Goal: Task Accomplishment & Management: Manage account settings

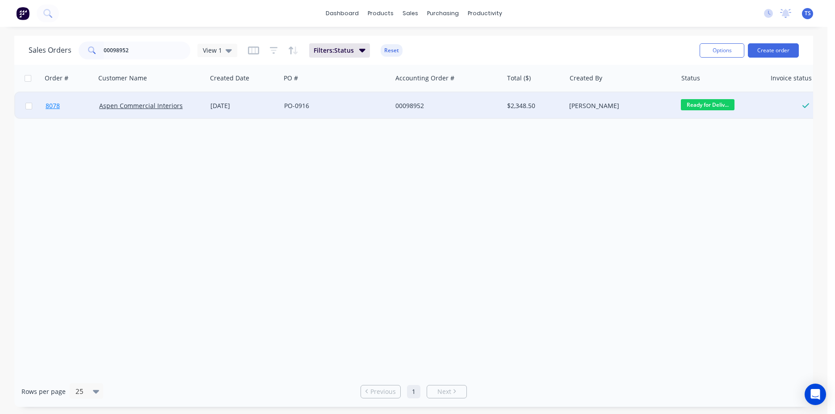
type input "00098952"
click at [75, 112] on link "8078" at bounding box center [73, 105] width 54 height 27
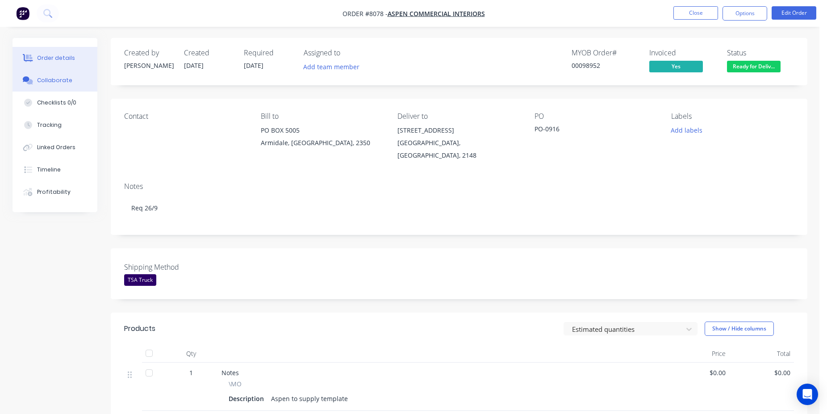
click at [66, 84] on div "Collaborate" at bounding box center [54, 80] width 35 height 8
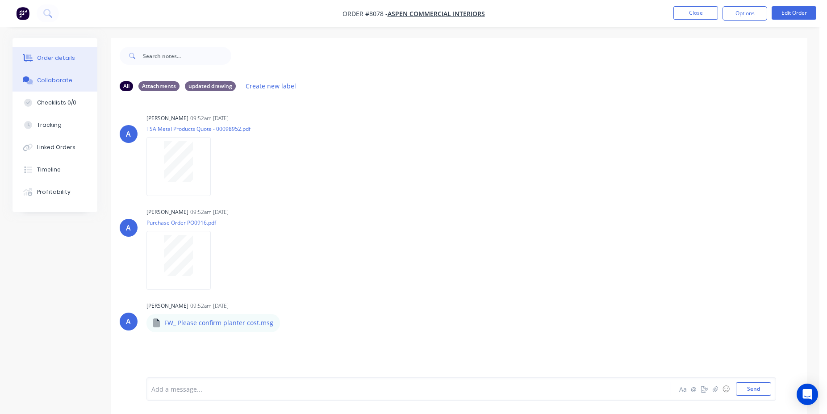
click at [67, 58] on div "Order details" at bounding box center [56, 58] width 38 height 8
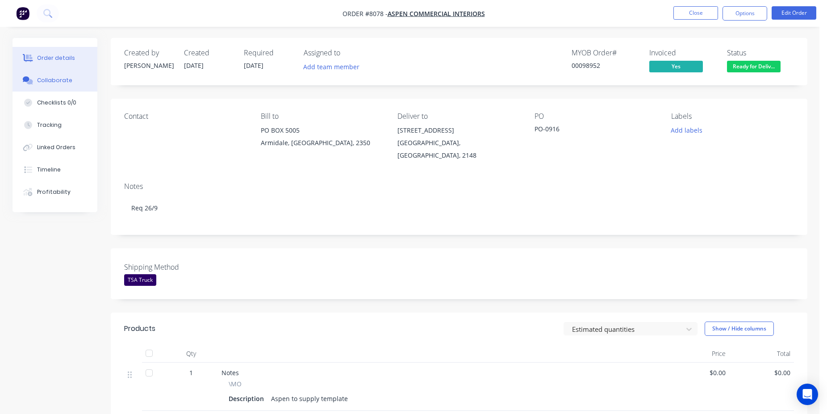
click at [66, 80] on div "Collaborate" at bounding box center [54, 80] width 35 height 8
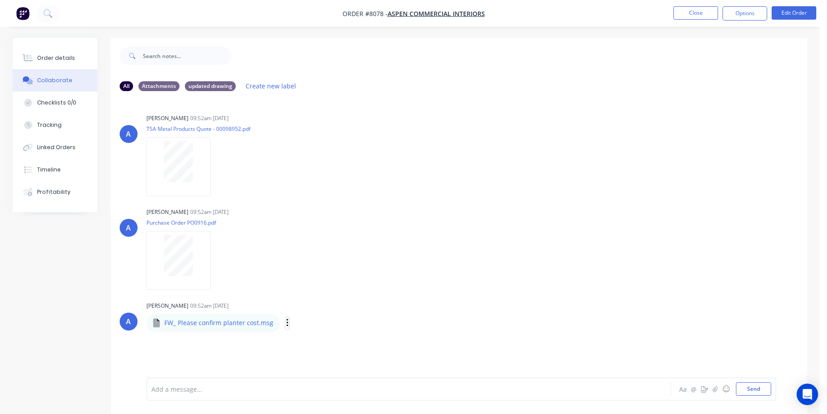
click at [286, 324] on icon "button" at bounding box center [287, 323] width 3 height 10
click at [331, 341] on button "Download" at bounding box center [346, 347] width 100 height 20
click at [286, 324] on icon "button" at bounding box center [287, 323] width 3 height 10
click at [332, 347] on button "Download" at bounding box center [346, 347] width 100 height 20
click at [689, 15] on button "Close" at bounding box center [696, 12] width 45 height 13
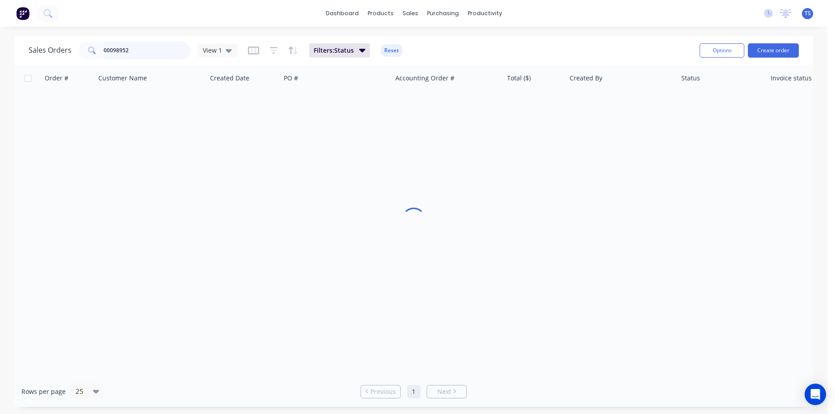
click at [155, 49] on input "00098952" at bounding box center [147, 51] width 87 height 18
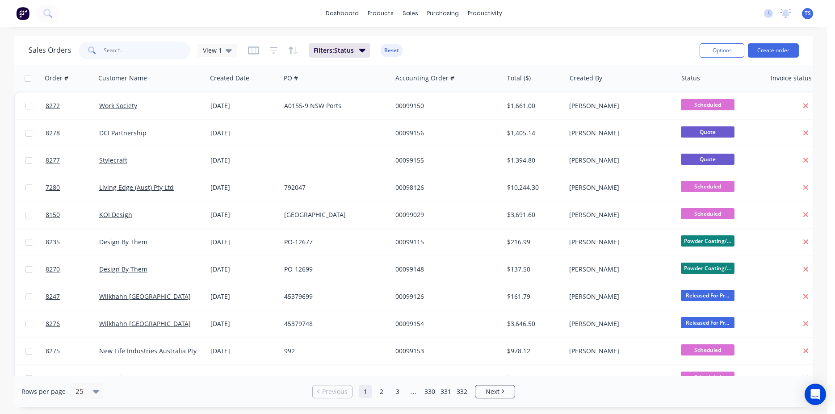
click at [141, 50] on input "text" at bounding box center [147, 51] width 87 height 18
click at [185, 23] on div "dashboard products sales purchasing productivity dashboard products Product Cat…" at bounding box center [413, 13] width 827 height 27
click at [470, 42] on div "Sales Orders View 1 Filters: Status Reset" at bounding box center [361, 50] width 664 height 22
click at [154, 46] on input "text" at bounding box center [147, 51] width 87 height 18
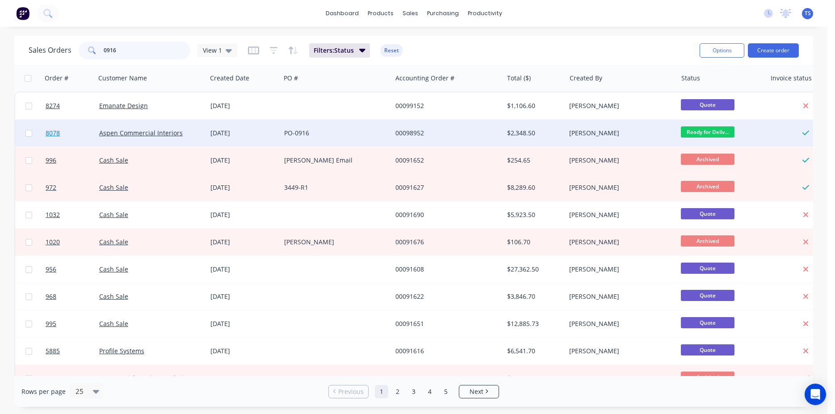
type input "0916"
click at [54, 125] on link "8078" at bounding box center [73, 133] width 54 height 27
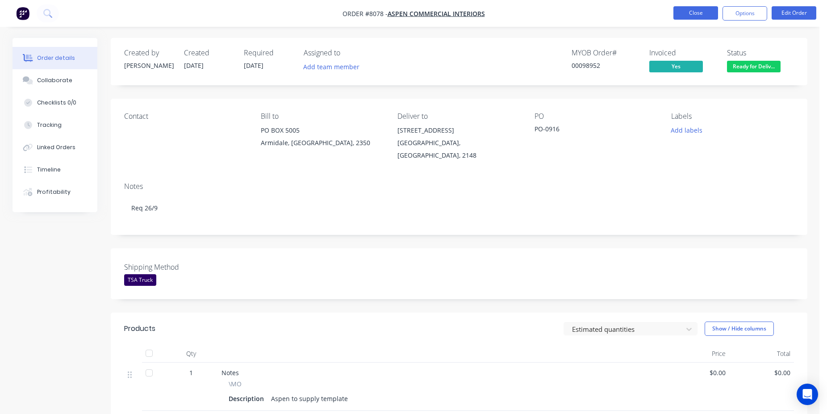
click at [691, 11] on button "Close" at bounding box center [696, 12] width 45 height 13
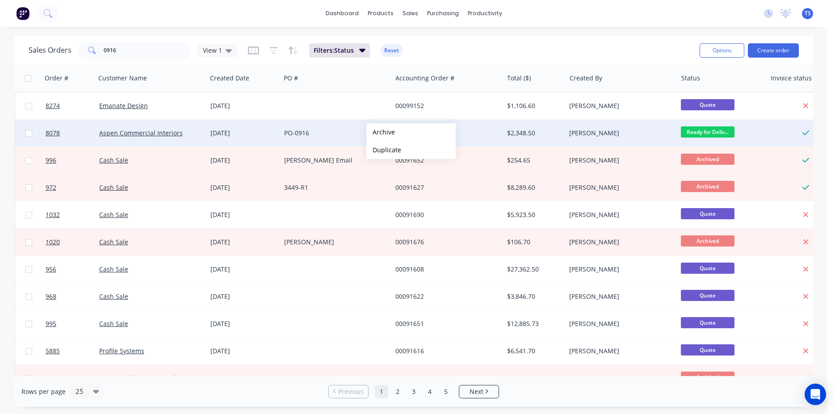
click at [381, 132] on button "Archive" at bounding box center [410, 132] width 89 height 18
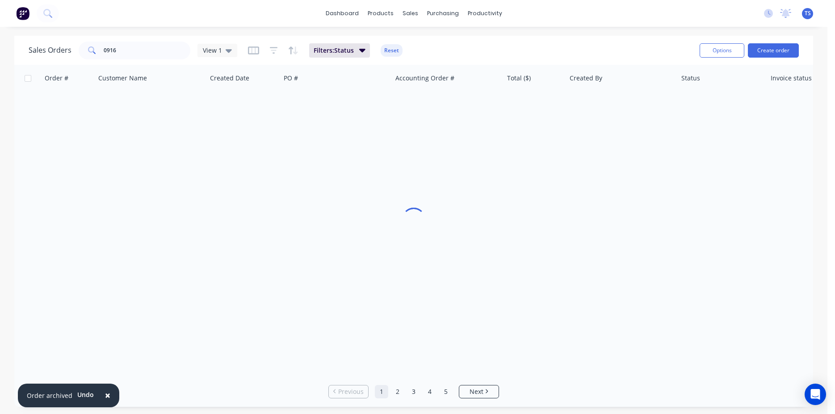
click at [109, 392] on button "×" at bounding box center [107, 395] width 23 height 21
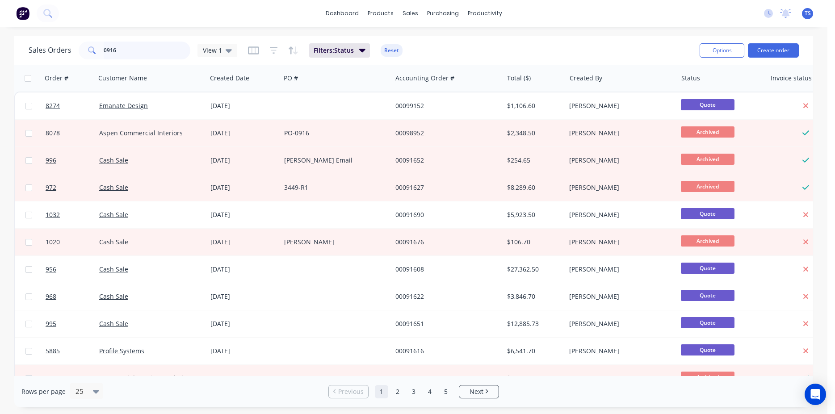
click at [137, 47] on input "0916" at bounding box center [147, 51] width 87 height 18
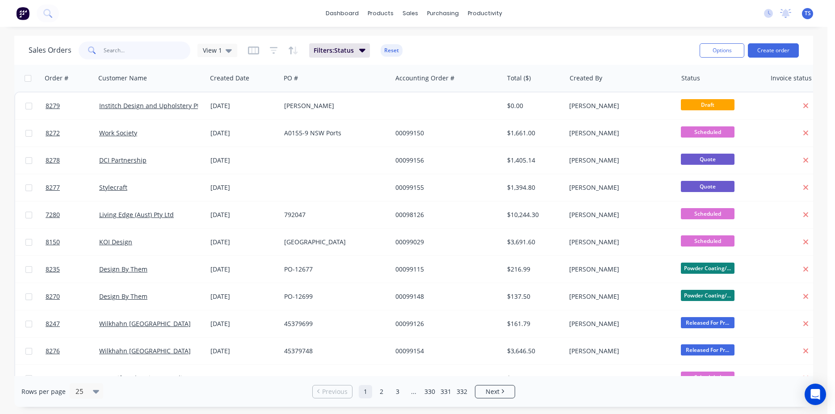
click at [166, 56] on input "text" at bounding box center [147, 51] width 87 height 18
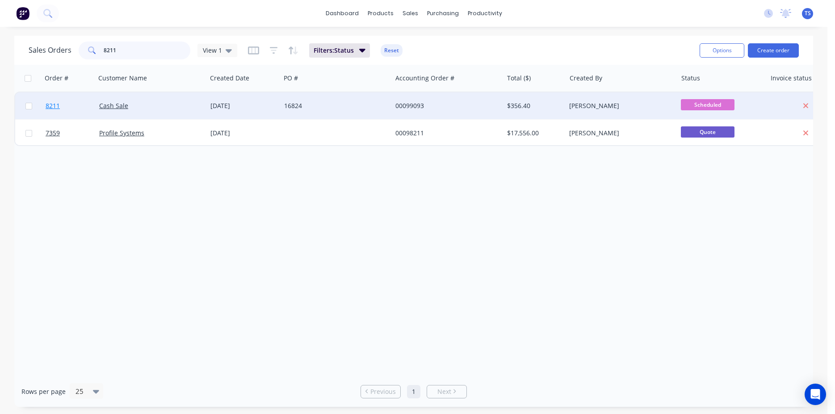
type input "8211"
click at [76, 105] on link "8211" at bounding box center [73, 105] width 54 height 27
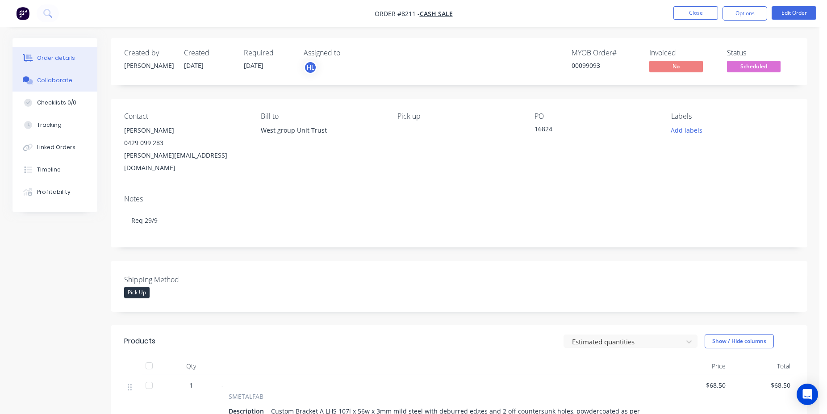
click at [56, 88] on button "Collaborate" at bounding box center [55, 80] width 85 height 22
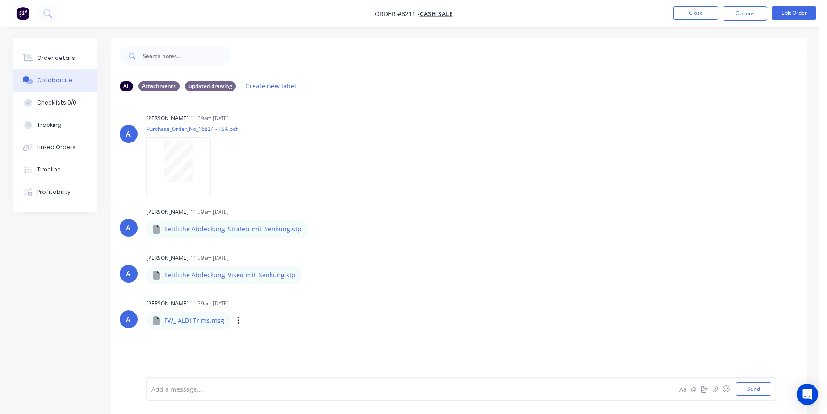
click at [234, 316] on div "Labels Download" at bounding box center [284, 320] width 100 height 13
click at [241, 324] on div "Labels Download" at bounding box center [284, 320] width 100 height 13
click at [239, 323] on div "Labels Download" at bounding box center [284, 320] width 100 height 13
click at [238, 322] on button "button" at bounding box center [239, 320] width 4 height 13
click at [277, 343] on button "Download" at bounding box center [297, 345] width 100 height 20
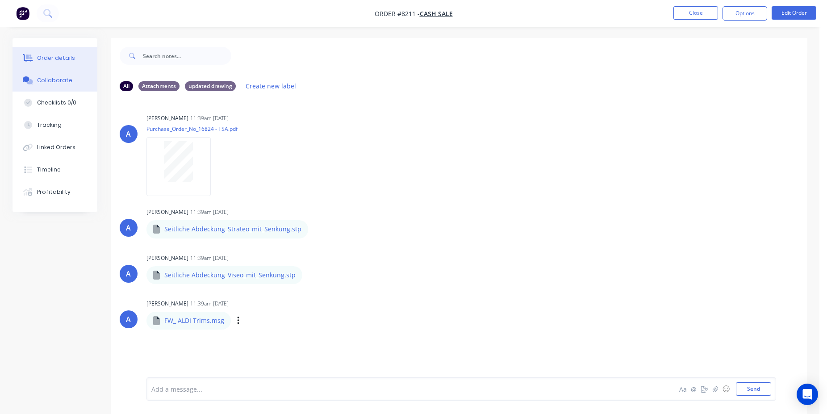
click at [70, 67] on button "Order details" at bounding box center [55, 58] width 85 height 22
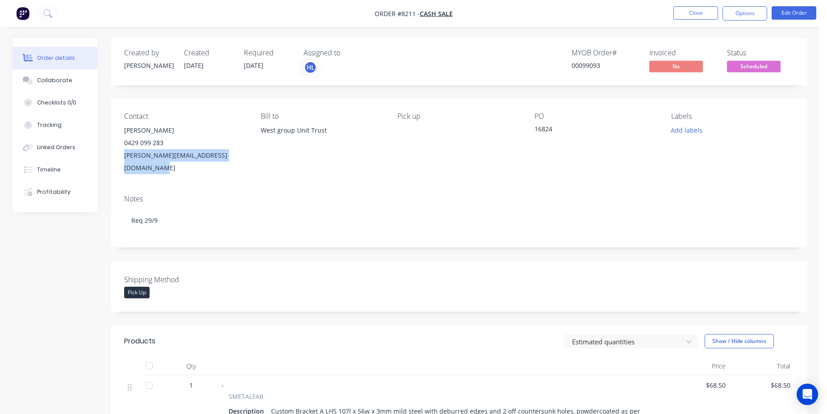
drag, startPoint x: 252, startPoint y: 153, endPoint x: 113, endPoint y: 152, distance: 139.3
click at [113, 152] on div "Contact Harjeet Sangha 0429 099 283 harjeet.sangha@westrefrigeration.com.au Bil…" at bounding box center [459, 143] width 697 height 89
copy div "harjeet.sangha@westrefrigeration.com.au"
click at [693, 17] on button "Close" at bounding box center [696, 12] width 45 height 13
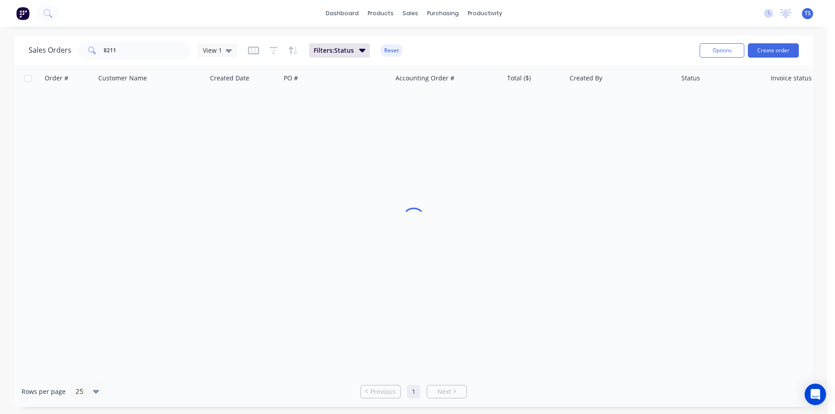
click at [126, 60] on div "Sales Orders 8211 View 1 Filters: Status Reset" at bounding box center [361, 50] width 664 height 22
click at [130, 50] on input "8211" at bounding box center [147, 51] width 87 height 18
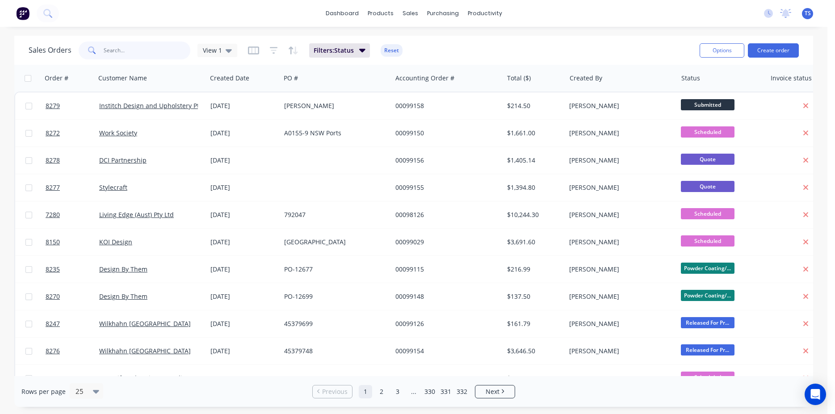
click at [140, 52] on input "text" at bounding box center [147, 51] width 87 height 18
click at [113, 34] on div "dashboard products sales purchasing productivity dashboard products Product Cat…" at bounding box center [413, 207] width 827 height 414
click at [137, 54] on input "text" at bounding box center [147, 51] width 87 height 18
click at [518, 49] on div "Sales Orders View 1 Filters: Status Reset" at bounding box center [361, 50] width 664 height 22
click at [147, 59] on div "Sales Orders View 1 Filters: Status Reset" at bounding box center [361, 50] width 664 height 22
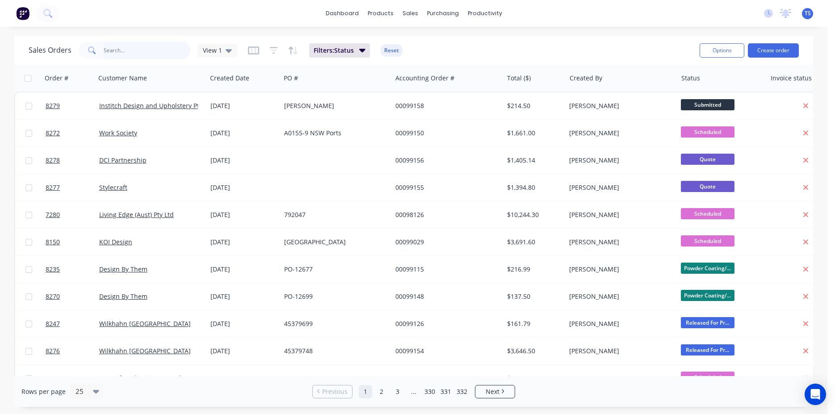
click at [145, 51] on input "text" at bounding box center [147, 51] width 87 height 18
click at [517, 61] on div "Sales Orders View 1 Filters: Status Reset Options Create order" at bounding box center [413, 50] width 799 height 29
click at [156, 51] on input "text" at bounding box center [147, 51] width 87 height 18
click at [147, 59] on div "Sales Orders View 1 Filters: Status Reset" at bounding box center [361, 50] width 664 height 22
click at [148, 51] on input "text" at bounding box center [147, 51] width 87 height 18
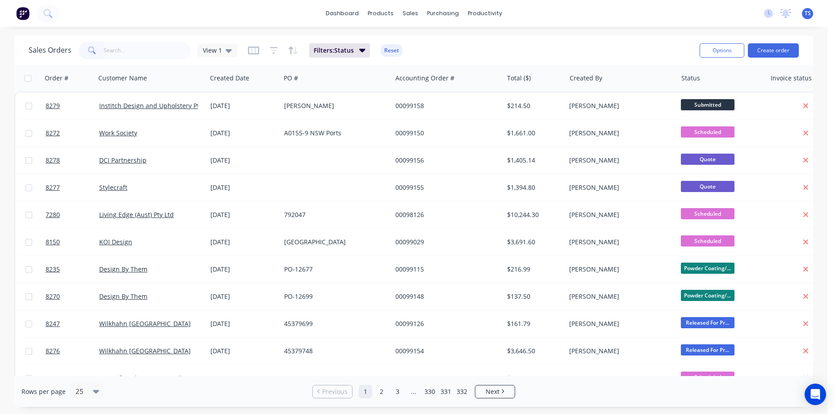
click at [308, 37] on div "Sales Orders View 1 Filters: Status Reset Options Create order" at bounding box center [413, 50] width 799 height 29
click at [119, 52] on input "text" at bounding box center [147, 51] width 87 height 18
click at [145, 36] on div "Sales Orders View 1 Filters: Status Reset Options Create order" at bounding box center [413, 50] width 799 height 29
click at [142, 46] on input "text" at bounding box center [147, 51] width 87 height 18
click at [84, 48] on span at bounding box center [91, 51] width 25 height 18
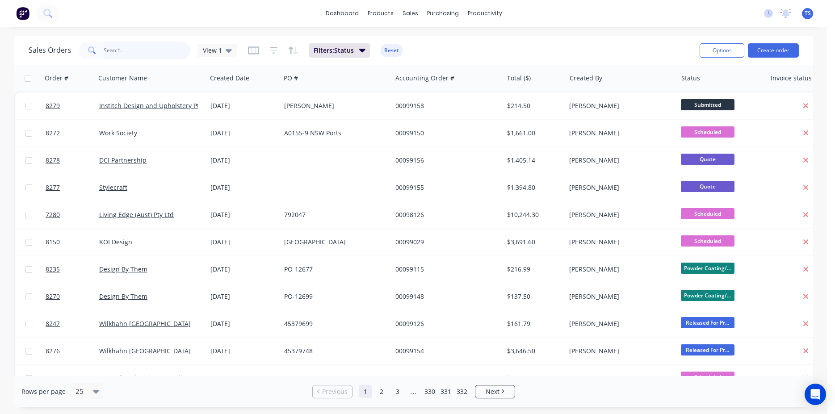
click at [113, 50] on input "text" at bounding box center [147, 51] width 87 height 18
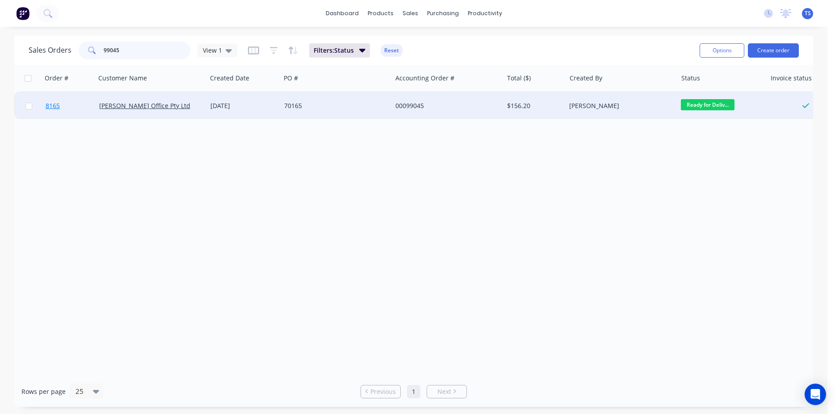
type input "99045"
click at [67, 113] on link "8165" at bounding box center [73, 105] width 54 height 27
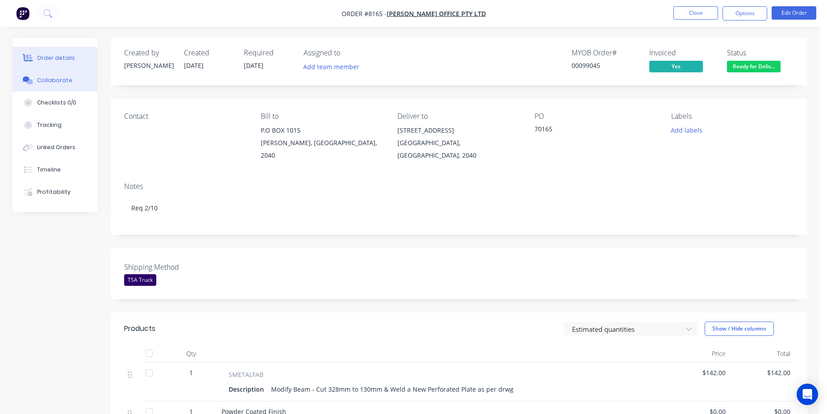
click at [52, 85] on button "Collaborate" at bounding box center [55, 80] width 85 height 22
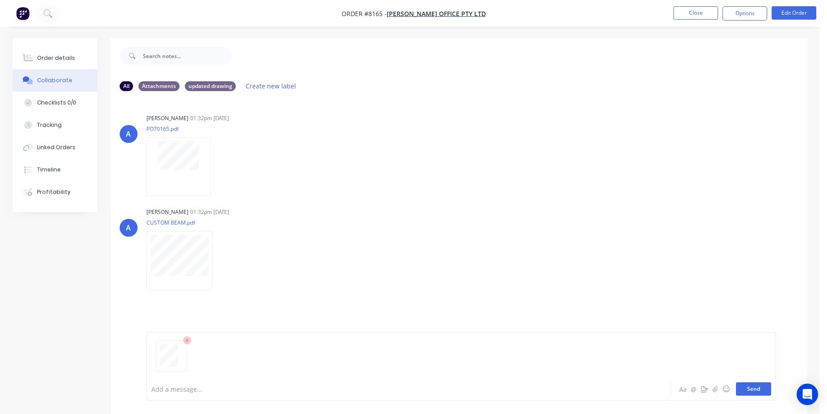
click at [759, 384] on button "Send" at bounding box center [753, 388] width 35 height 13
click at [701, 11] on button "Close" at bounding box center [696, 12] width 45 height 13
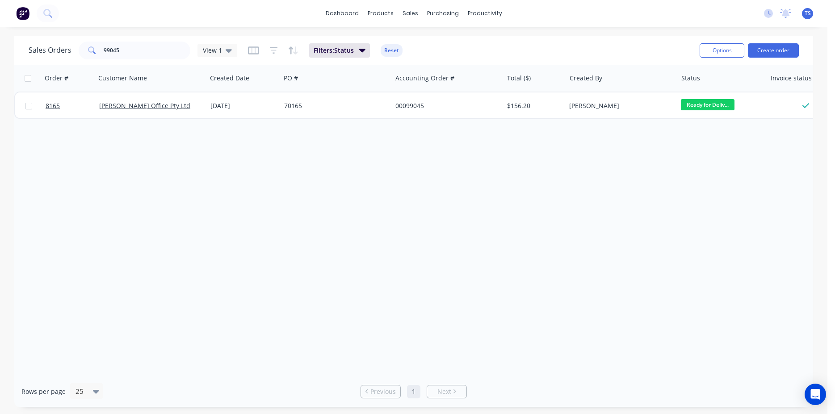
click at [178, 61] on div "Sales Orders 99045 View 1 Filters: Status Reset Options Create order" at bounding box center [413, 50] width 799 height 29
click at [160, 53] on input "99045" at bounding box center [147, 51] width 87 height 18
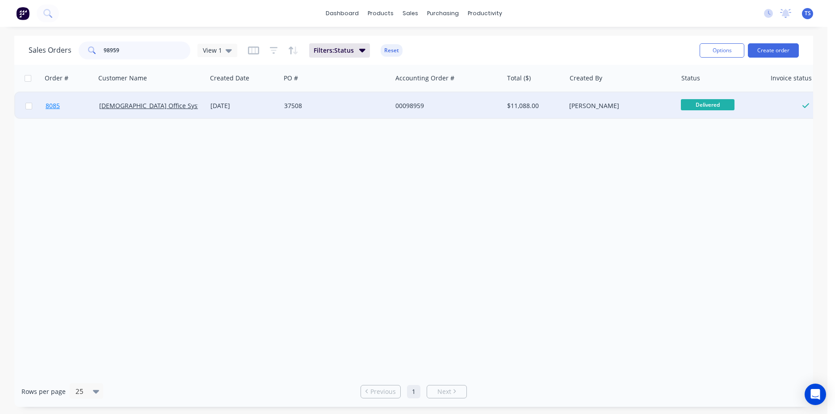
type input "98959"
click at [50, 95] on link "8085" at bounding box center [73, 105] width 54 height 27
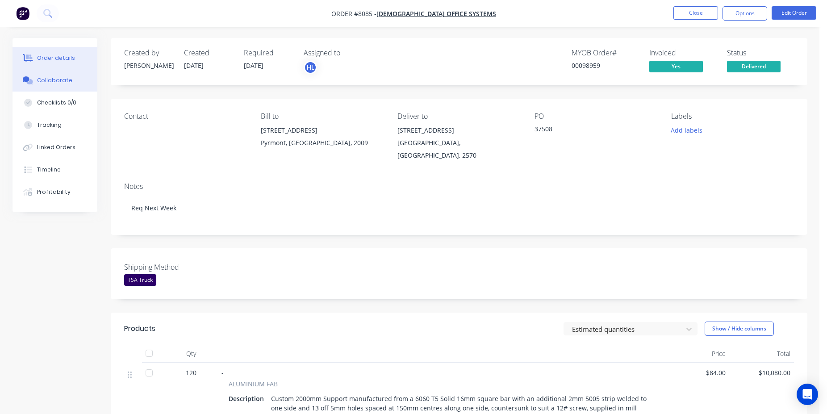
click at [65, 88] on button "Collaborate" at bounding box center [55, 80] width 85 height 22
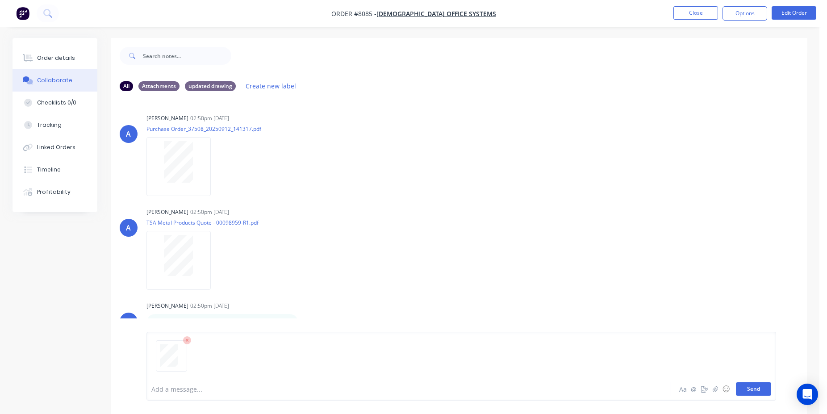
click at [753, 387] on button "Send" at bounding box center [753, 388] width 35 height 13
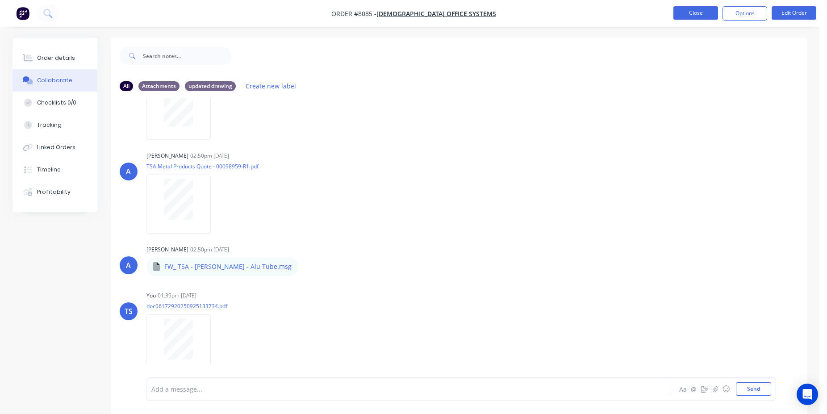
click at [691, 13] on button "Close" at bounding box center [696, 12] width 45 height 13
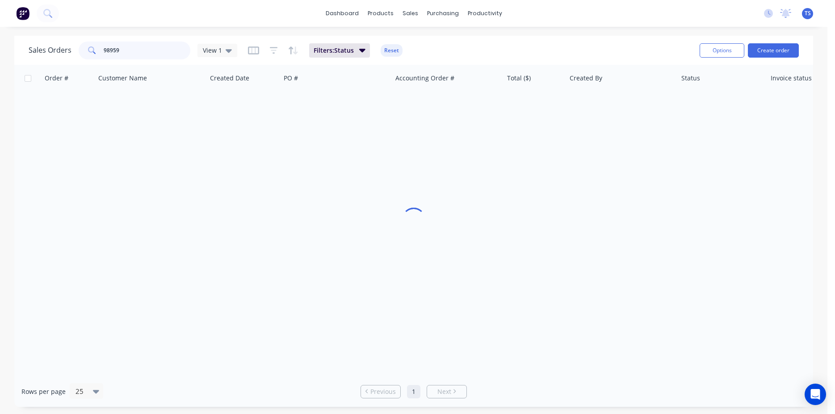
click at [121, 47] on input "98959" at bounding box center [147, 51] width 87 height 18
type input "98863"
click at [55, 109] on span "7990" at bounding box center [53, 105] width 14 height 9
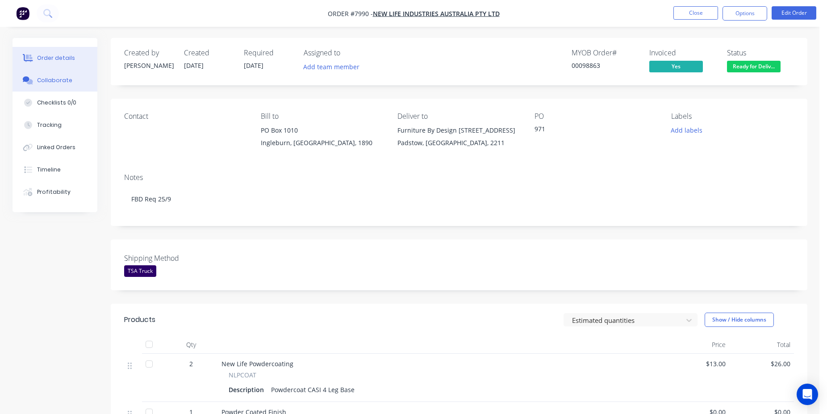
click at [57, 75] on button "Collaborate" at bounding box center [55, 80] width 85 height 22
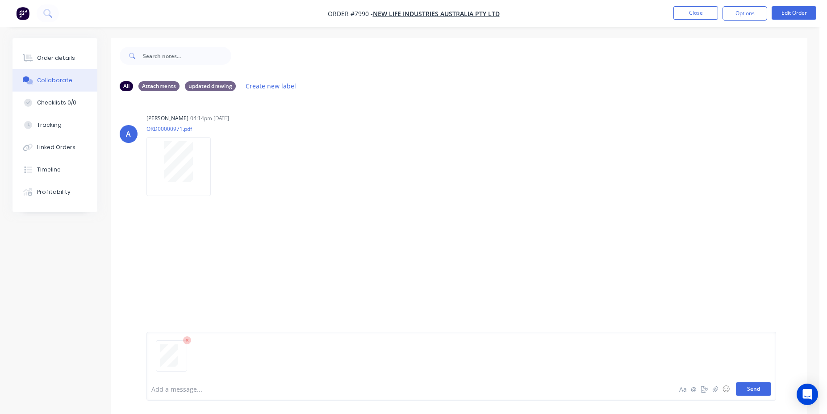
click at [749, 387] on button "Send" at bounding box center [753, 388] width 35 height 13
click at [690, 8] on button "Close" at bounding box center [696, 12] width 45 height 13
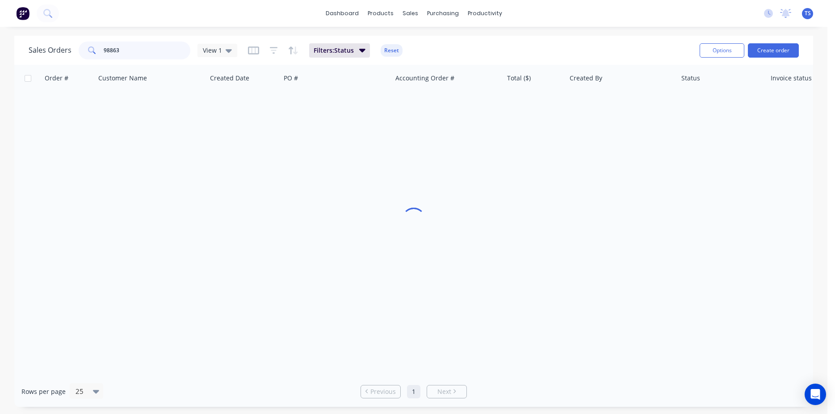
click at [160, 46] on input "98863" at bounding box center [147, 51] width 87 height 18
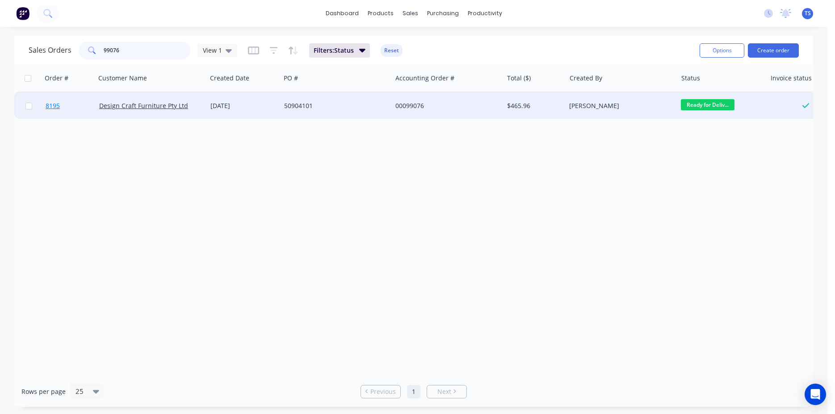
type input "99076"
click at [55, 113] on link "8195" at bounding box center [73, 105] width 54 height 27
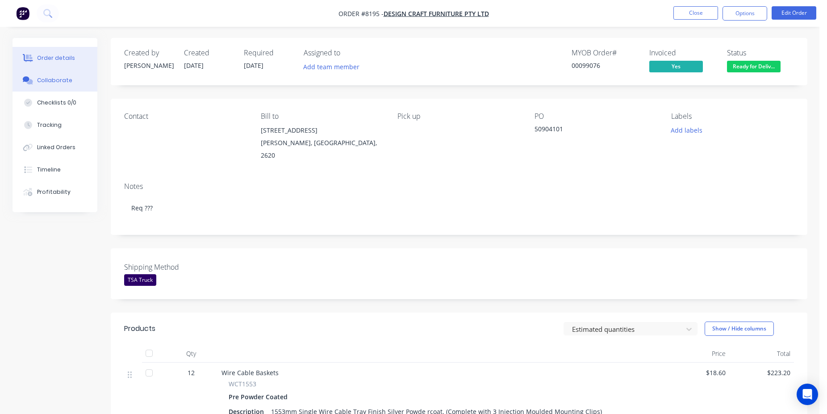
click at [67, 84] on button "Collaborate" at bounding box center [55, 80] width 85 height 22
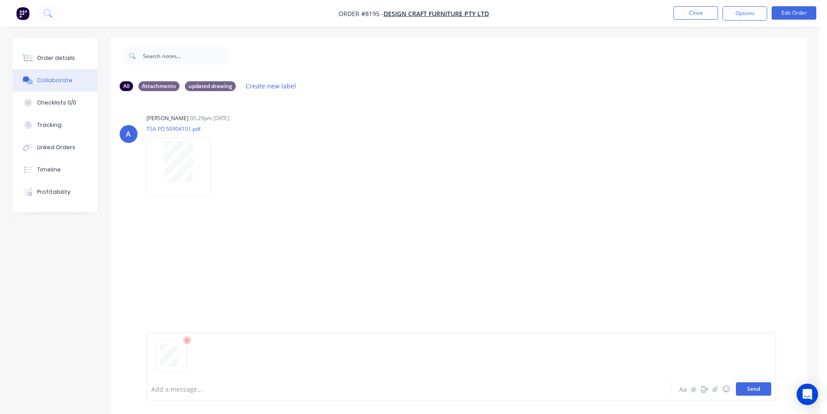
click at [756, 391] on button "Send" at bounding box center [753, 388] width 35 height 13
click at [702, 11] on button "Close" at bounding box center [696, 12] width 45 height 13
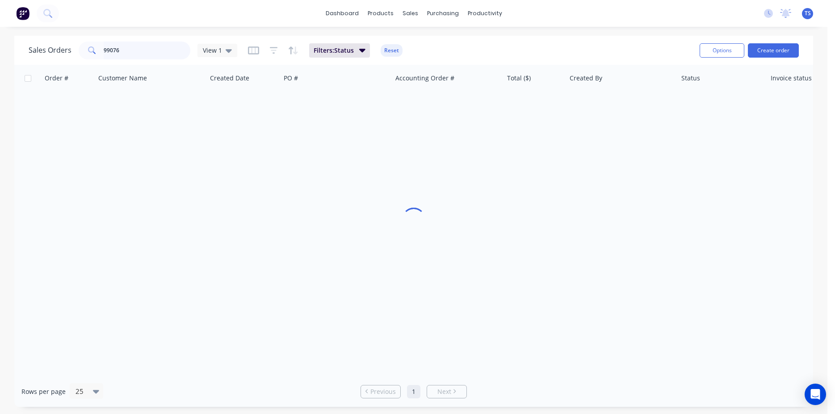
click at [147, 54] on input "99076" at bounding box center [147, 51] width 87 height 18
click at [155, 48] on input "99076" at bounding box center [147, 51] width 87 height 18
type input "99113"
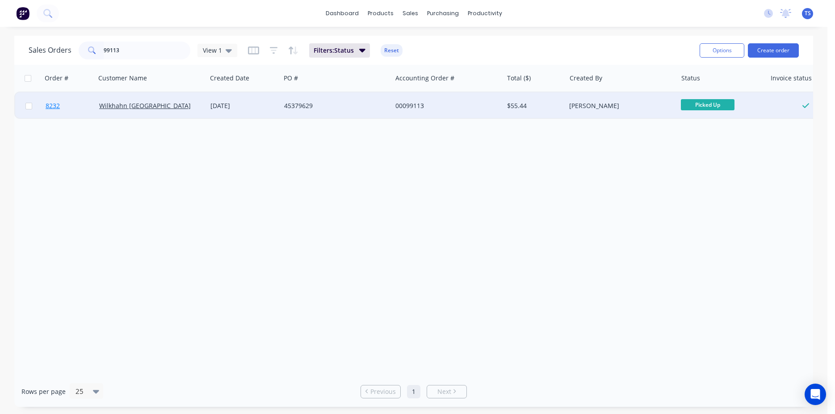
click at [75, 112] on link "8232" at bounding box center [73, 105] width 54 height 27
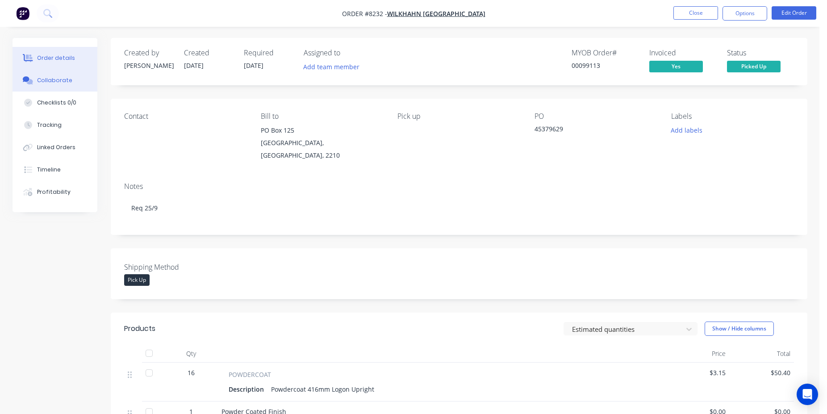
click at [43, 79] on div "Collaborate" at bounding box center [54, 80] width 35 height 8
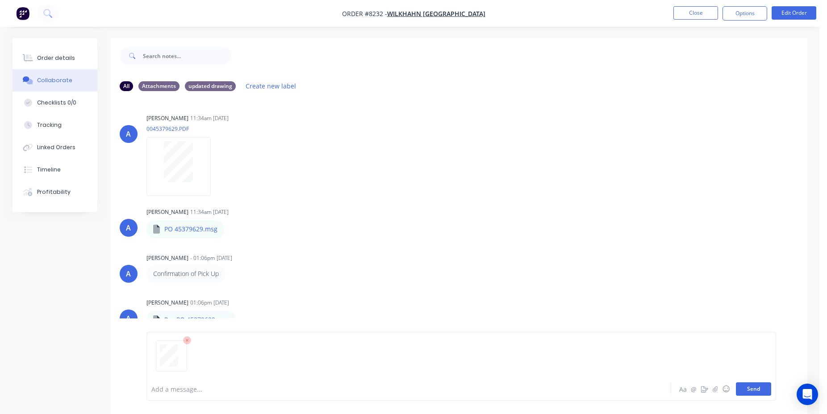
click at [751, 388] on button "Send" at bounding box center [753, 388] width 35 height 13
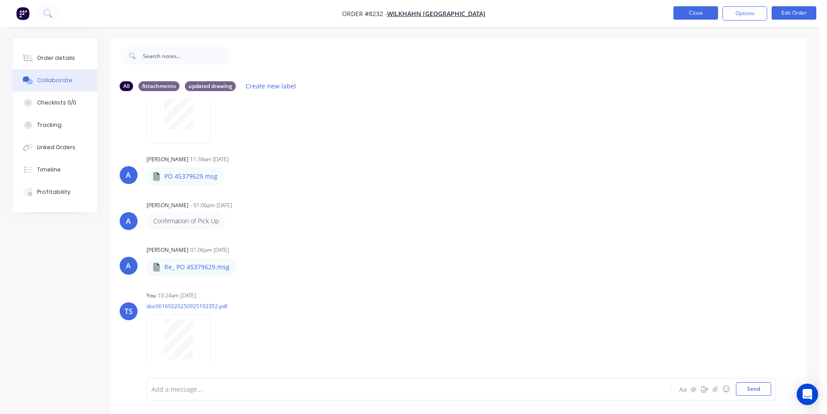
click at [698, 17] on button "Close" at bounding box center [696, 12] width 45 height 13
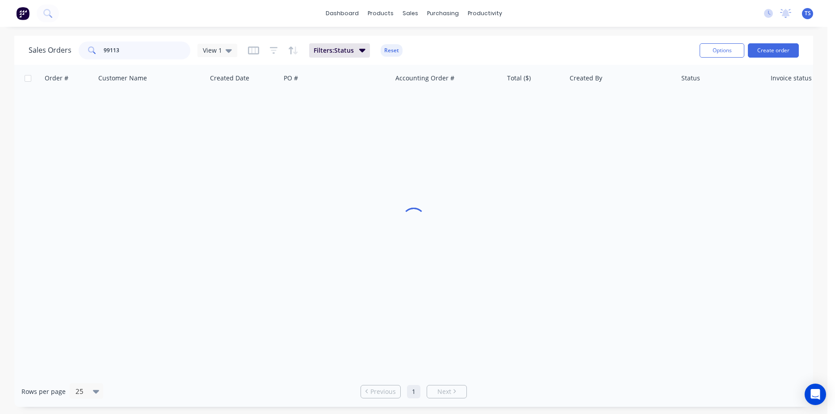
click at [128, 54] on input "99113" at bounding box center [147, 51] width 87 height 18
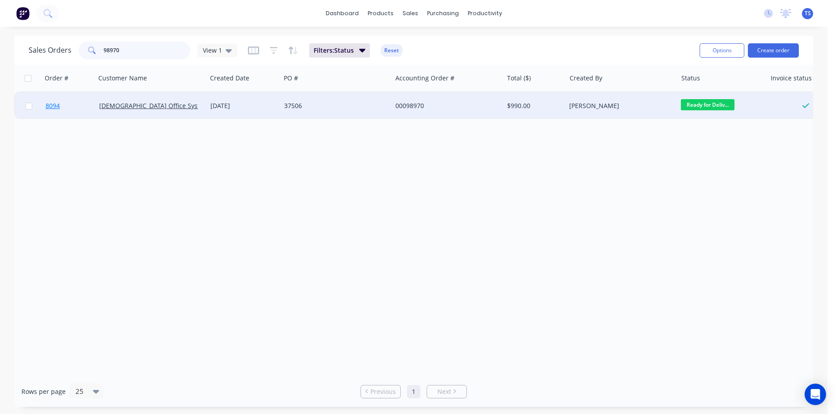
type input "98970"
click at [60, 107] on link "8094" at bounding box center [73, 105] width 54 height 27
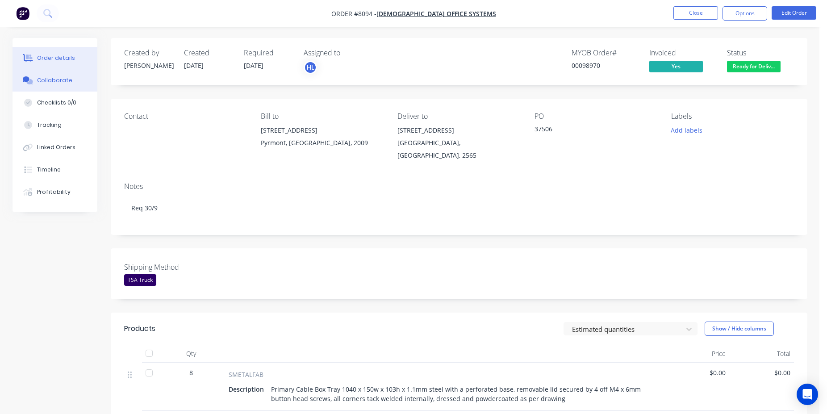
click at [72, 86] on button "Collaborate" at bounding box center [55, 80] width 85 height 22
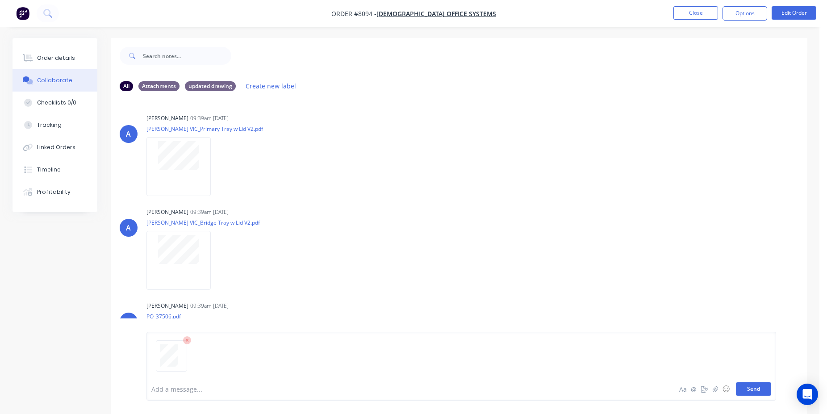
click at [762, 388] on button "Send" at bounding box center [753, 388] width 35 height 13
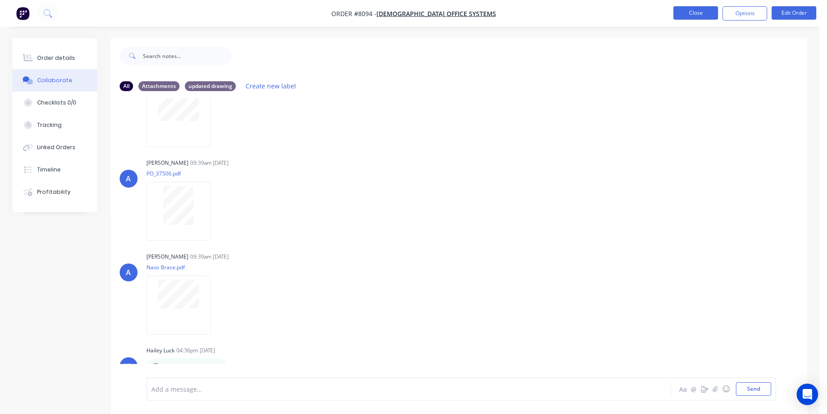
click at [699, 10] on button "Close" at bounding box center [696, 12] width 45 height 13
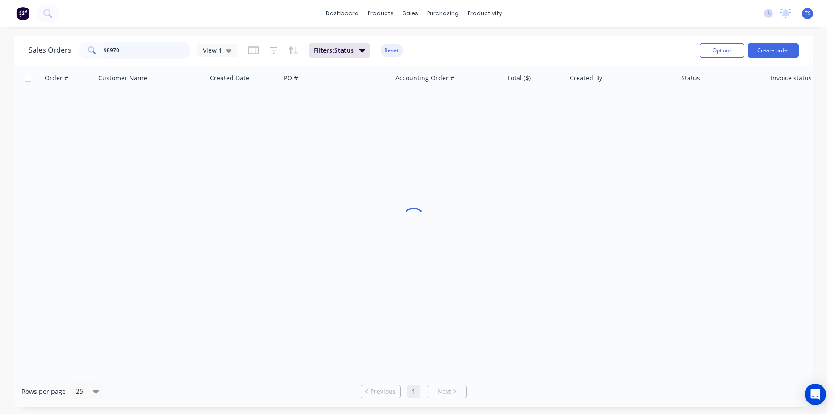
click at [142, 54] on input "98970" at bounding box center [147, 51] width 87 height 18
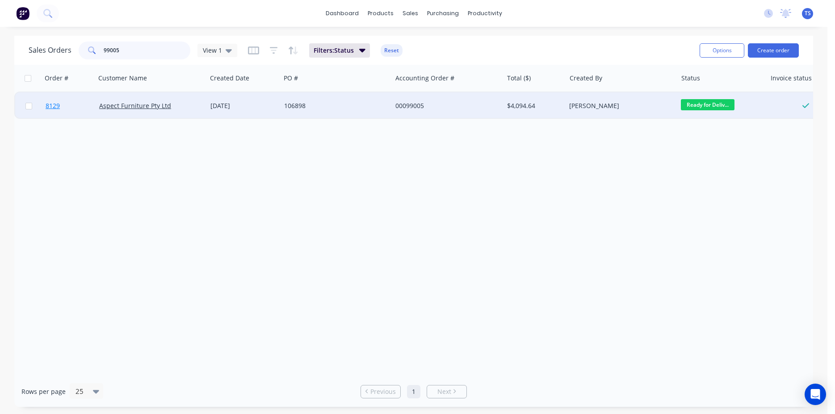
type input "99005"
click at [63, 103] on link "8129" at bounding box center [73, 105] width 54 height 27
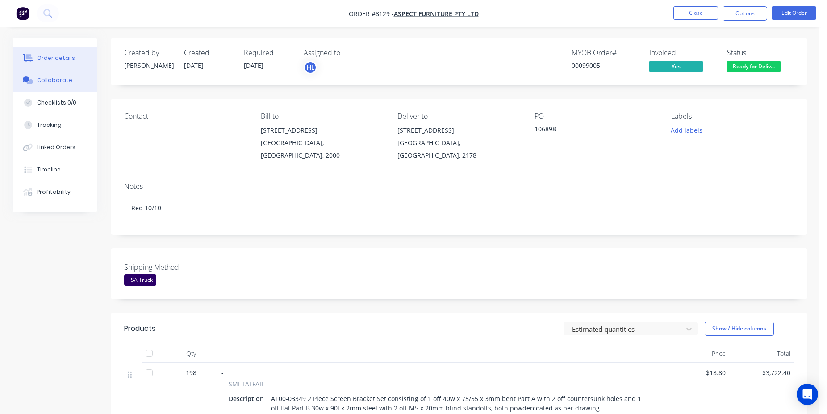
click at [52, 80] on div "Collaborate" at bounding box center [54, 80] width 35 height 8
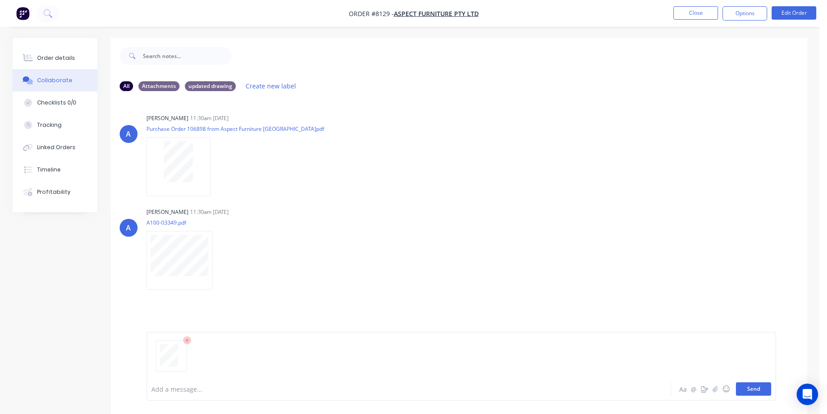
click at [766, 390] on button "Send" at bounding box center [753, 388] width 35 height 13
click at [695, 14] on button "Close" at bounding box center [696, 12] width 45 height 13
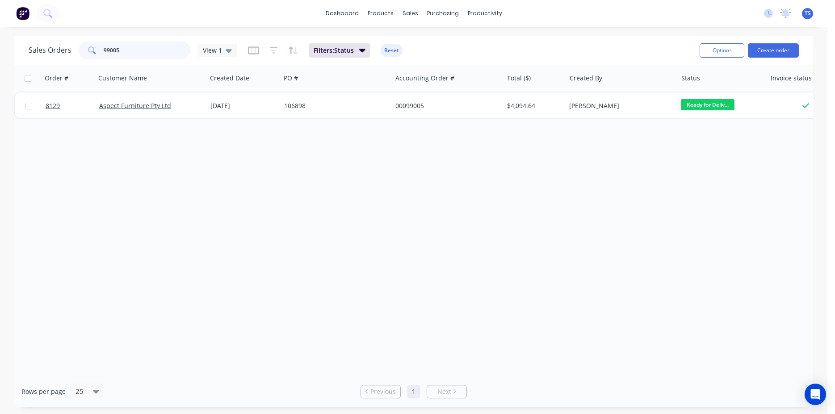
click at [133, 45] on input "99005" at bounding box center [147, 51] width 87 height 18
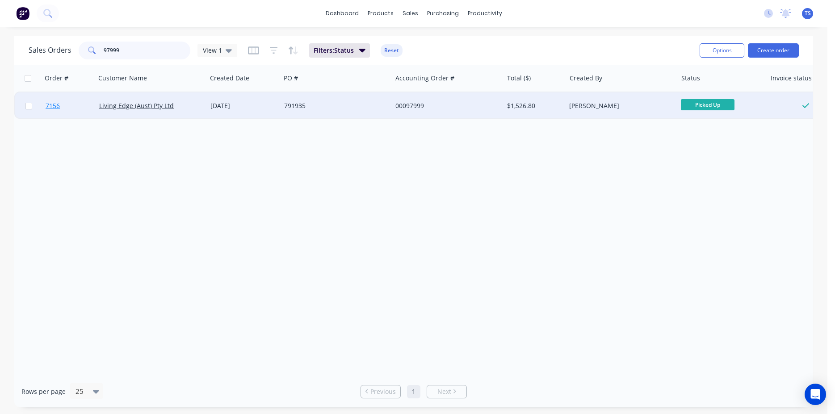
type input "97999"
click at [58, 108] on span "7156" at bounding box center [53, 105] width 14 height 9
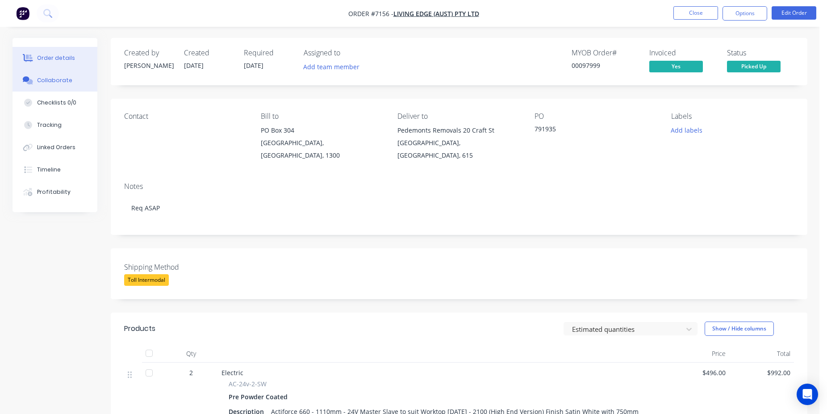
click at [58, 85] on button "Collaborate" at bounding box center [55, 80] width 85 height 22
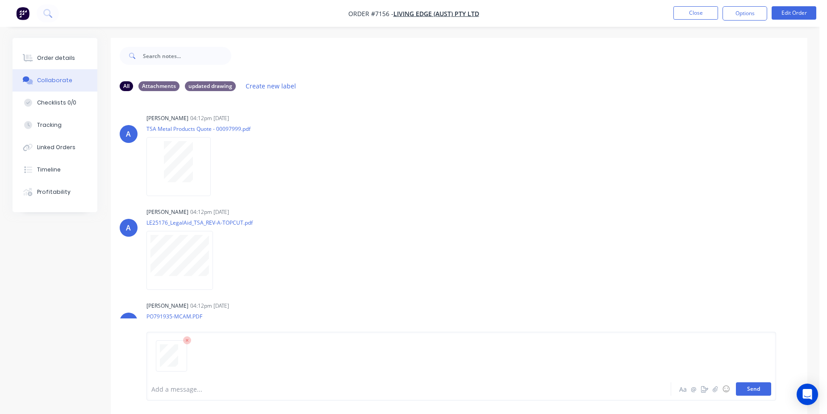
click at [753, 389] on button "Send" at bounding box center [753, 388] width 35 height 13
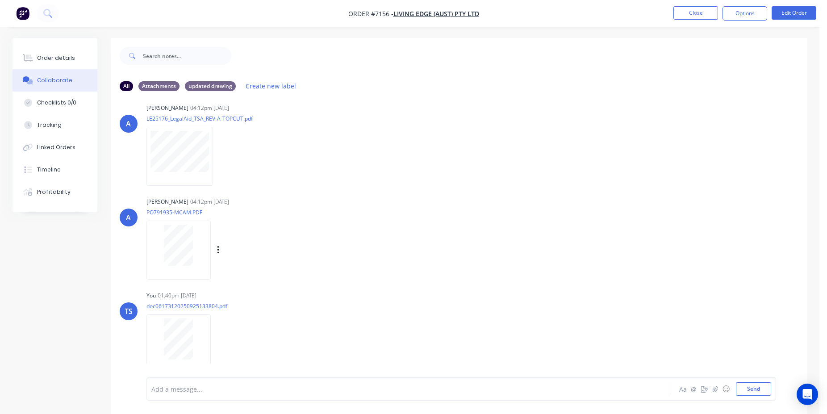
scroll to position [198, 0]
click at [192, 333] on div at bounding box center [179, 338] width 56 height 41
click at [705, 12] on button "Close" at bounding box center [696, 12] width 45 height 13
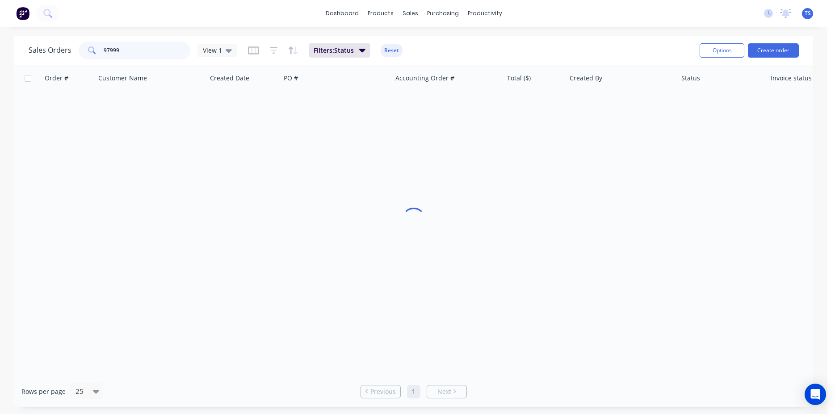
click at [157, 53] on input "97999" at bounding box center [147, 51] width 87 height 18
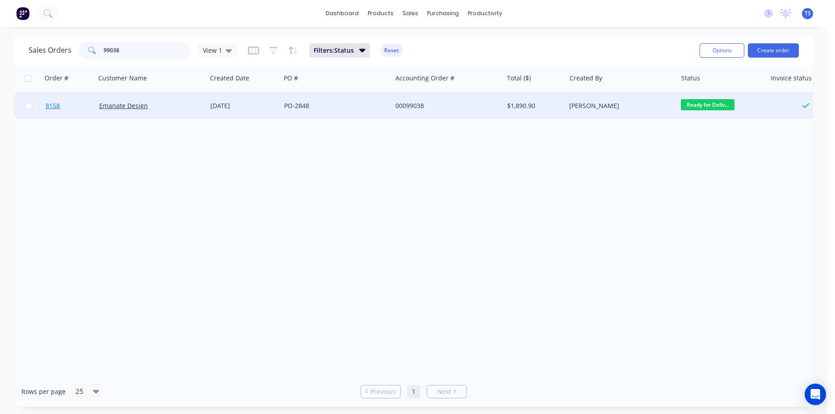
type input "99038"
click at [63, 107] on link "8158" at bounding box center [73, 105] width 54 height 27
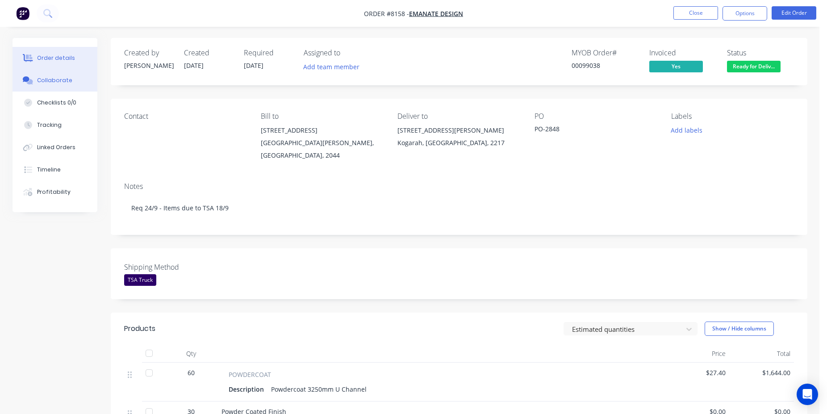
click at [59, 85] on button "Collaborate" at bounding box center [55, 80] width 85 height 22
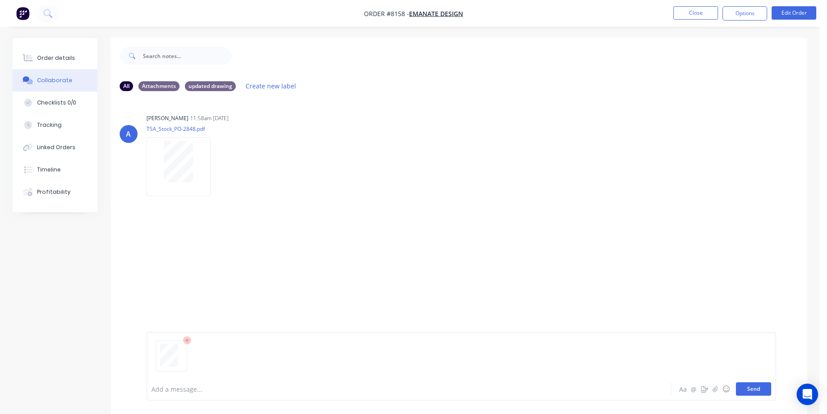
click at [747, 393] on button "Send" at bounding box center [753, 388] width 35 height 13
click at [694, 15] on button "Close" at bounding box center [696, 12] width 45 height 13
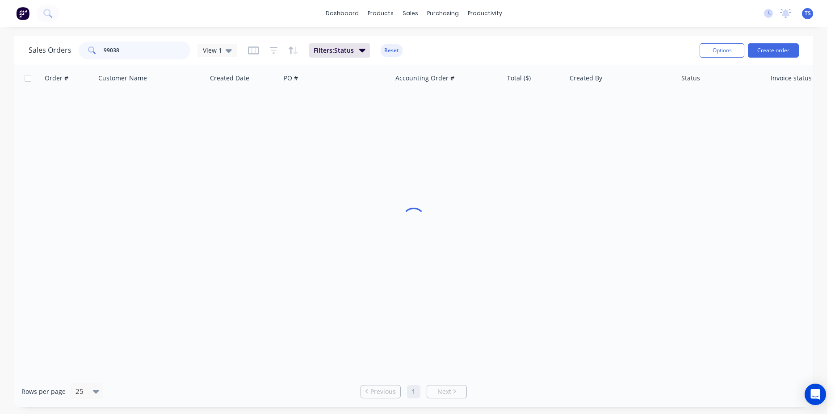
click at [146, 54] on input "99038" at bounding box center [147, 51] width 87 height 18
type input "98993"
click at [63, 112] on link "8117" at bounding box center [73, 105] width 54 height 27
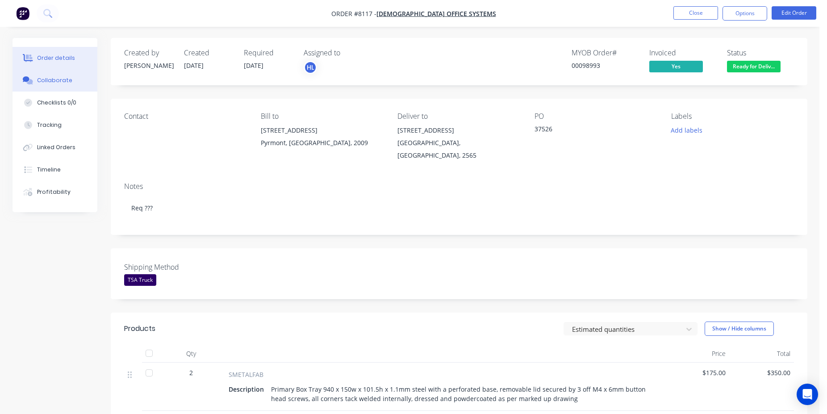
click at [63, 84] on div "Collaborate" at bounding box center [54, 80] width 35 height 8
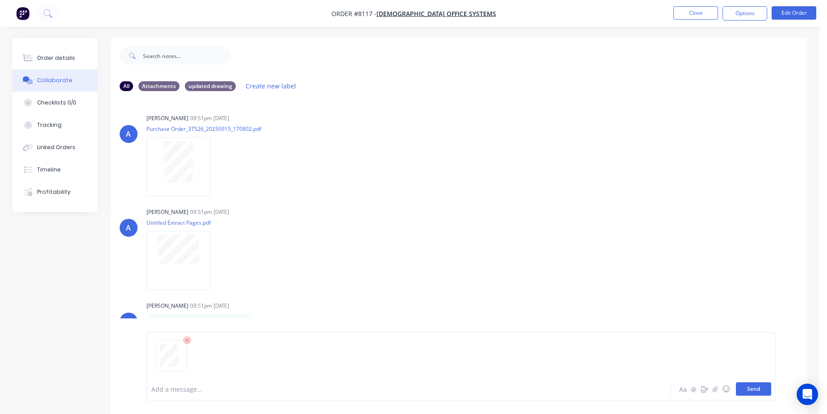
click at [757, 391] on button "Send" at bounding box center [753, 388] width 35 height 13
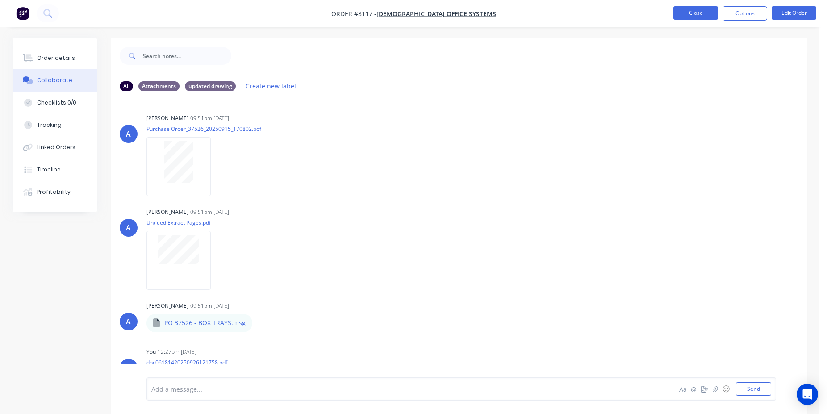
click at [702, 12] on button "Close" at bounding box center [696, 12] width 45 height 13
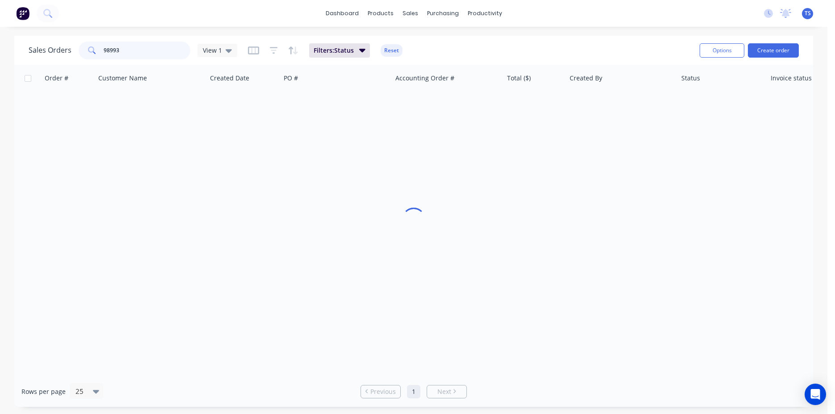
click at [126, 55] on input "98993" at bounding box center [147, 51] width 87 height 18
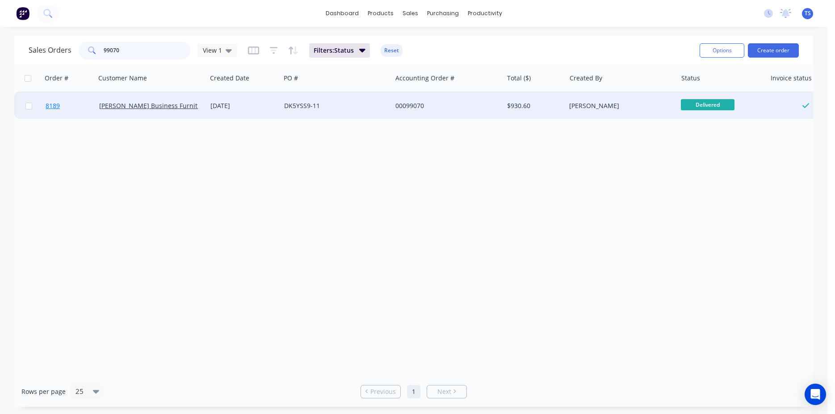
type input "99070"
click at [63, 109] on link "8189" at bounding box center [73, 105] width 54 height 27
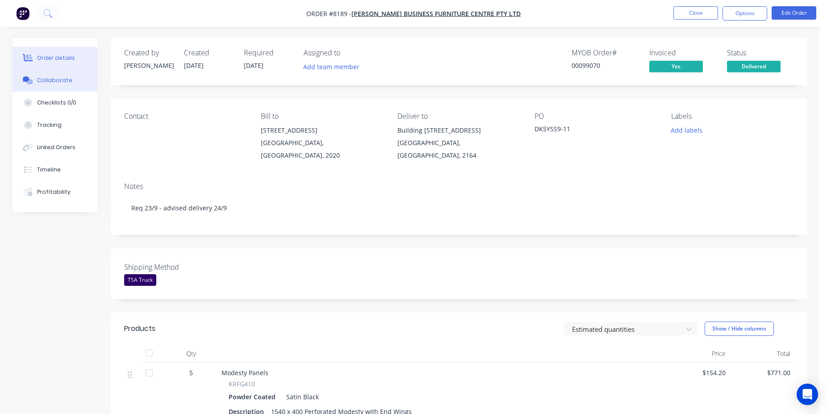
click at [62, 85] on button "Collaborate" at bounding box center [55, 80] width 85 height 22
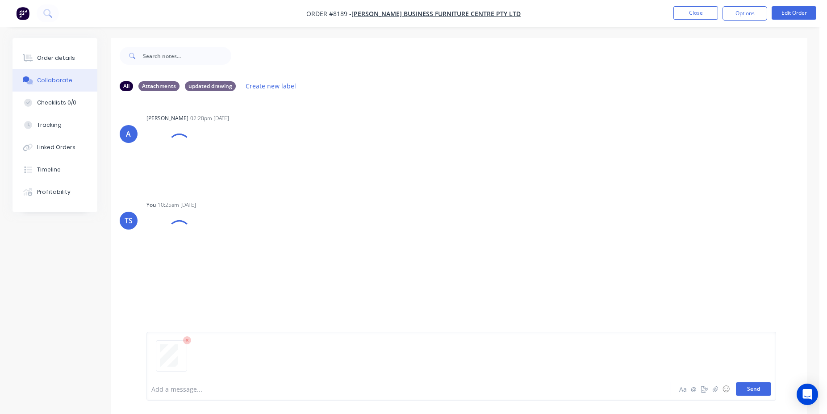
click at [754, 391] on button "Send" at bounding box center [753, 388] width 35 height 13
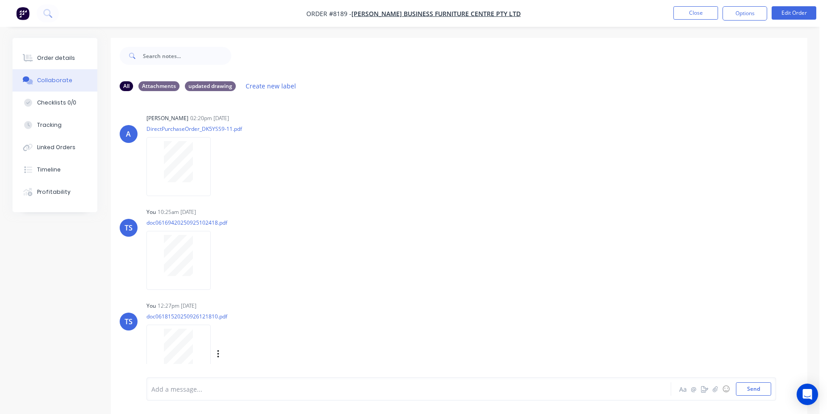
scroll to position [10, 0]
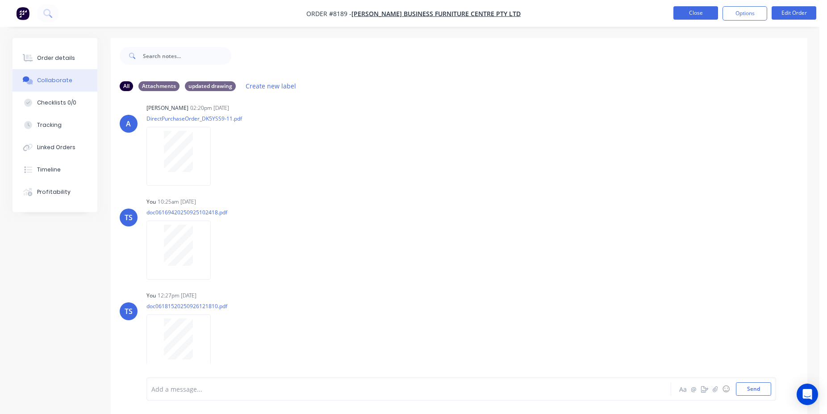
click at [706, 10] on button "Close" at bounding box center [696, 12] width 45 height 13
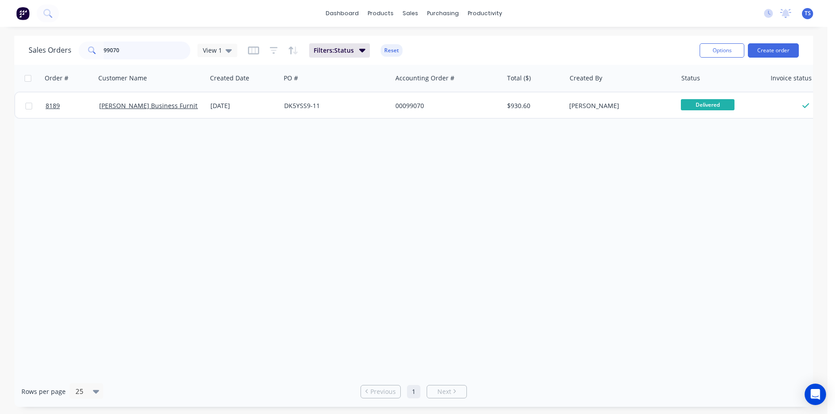
click at [150, 52] on input "99070" at bounding box center [147, 51] width 87 height 18
type input "99017"
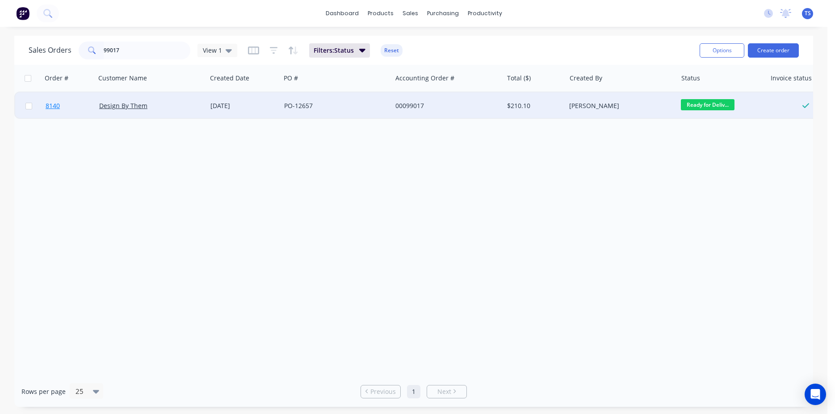
drag, startPoint x: 57, startPoint y: 119, endPoint x: 66, endPoint y: 117, distance: 9.8
click at [57, 119] on div "Order # Customer Name Created Date PO # Accounting Order # Total ($) Created By…" at bounding box center [413, 220] width 799 height 311
click at [66, 117] on link "8140" at bounding box center [73, 105] width 54 height 27
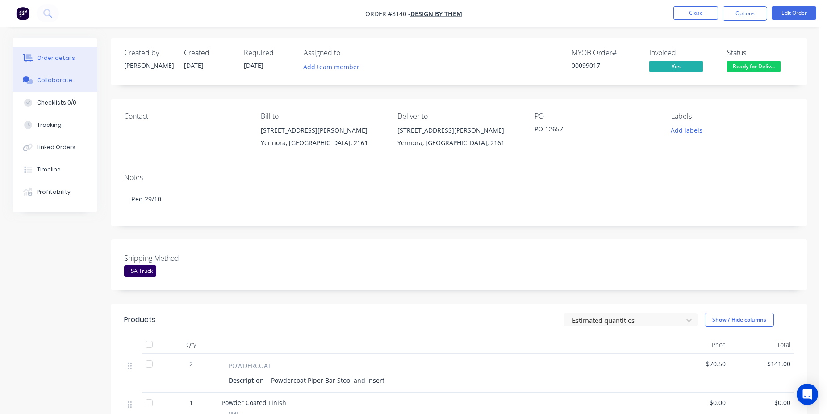
click at [66, 78] on div "Collaborate" at bounding box center [54, 80] width 35 height 8
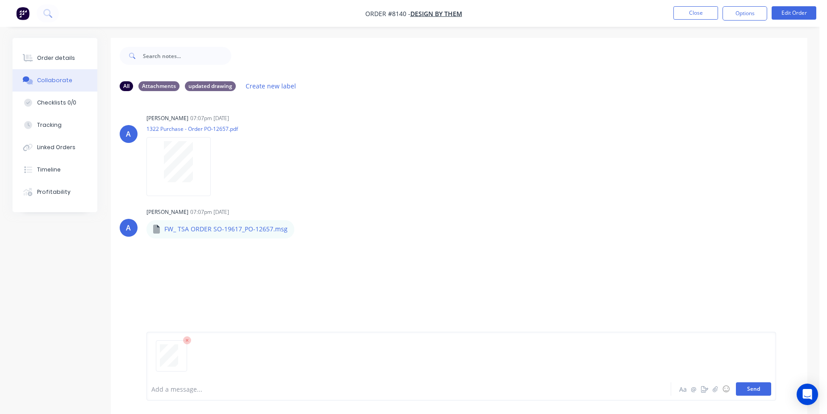
click at [752, 392] on button "Send" at bounding box center [753, 388] width 35 height 13
click at [680, 12] on button "Close" at bounding box center [696, 12] width 45 height 13
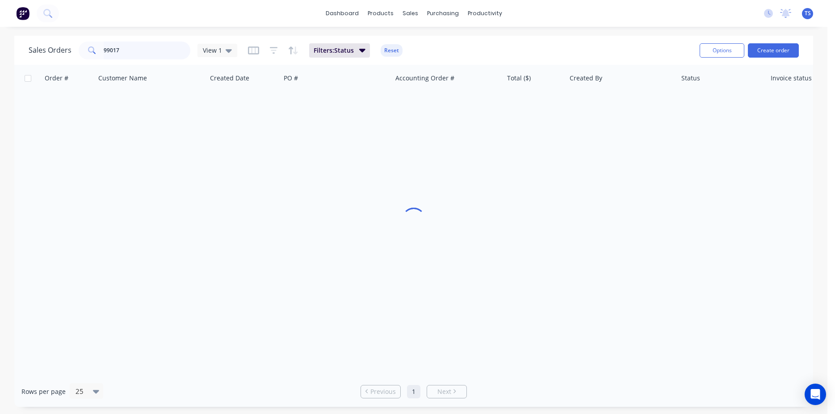
click at [148, 54] on input "99017" at bounding box center [147, 51] width 87 height 18
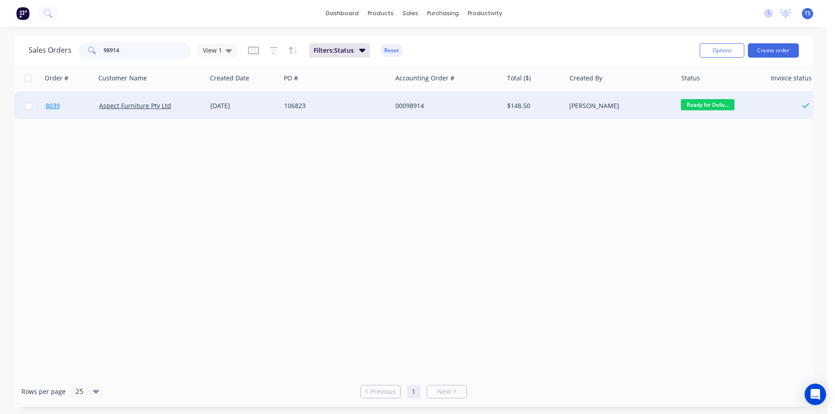
type input "98914"
click at [65, 110] on link "8039" at bounding box center [73, 105] width 54 height 27
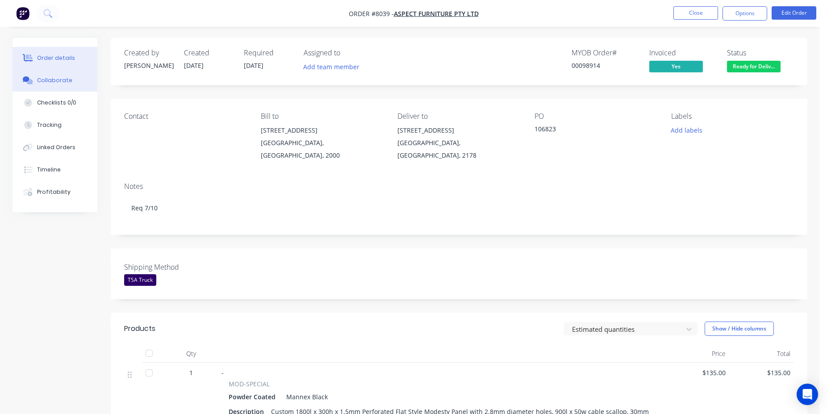
click at [56, 81] on div "Collaborate" at bounding box center [54, 80] width 35 height 8
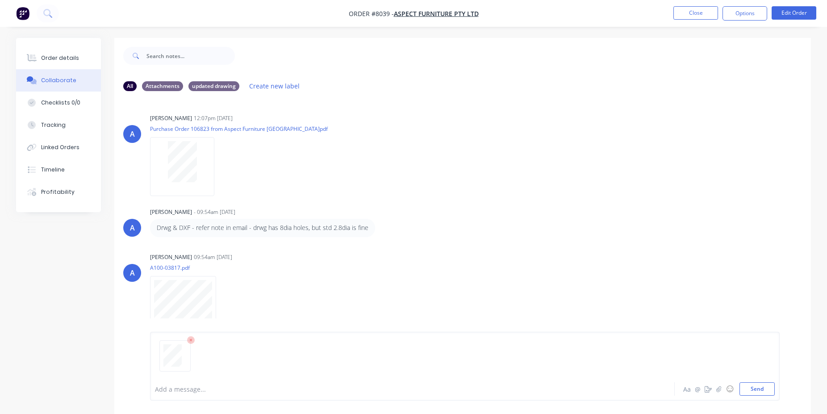
click at [760, 397] on div "Add a message... Aa @ ☺ Send" at bounding box center [465, 366] width 630 height 69
click at [761, 389] on button "Send" at bounding box center [757, 388] width 35 height 13
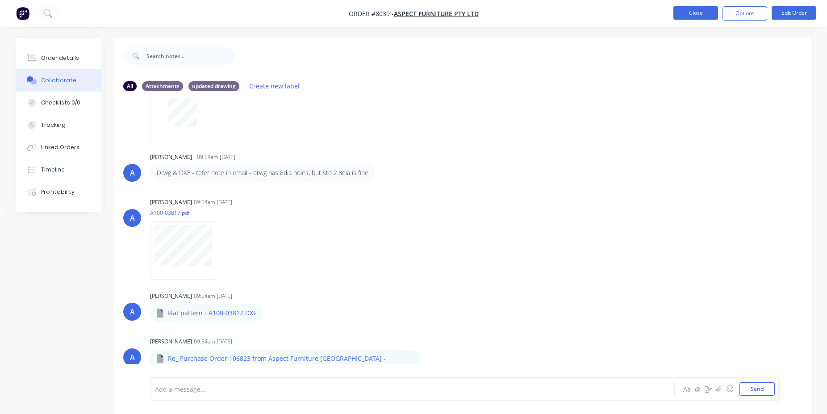
click at [702, 13] on button "Close" at bounding box center [696, 12] width 45 height 13
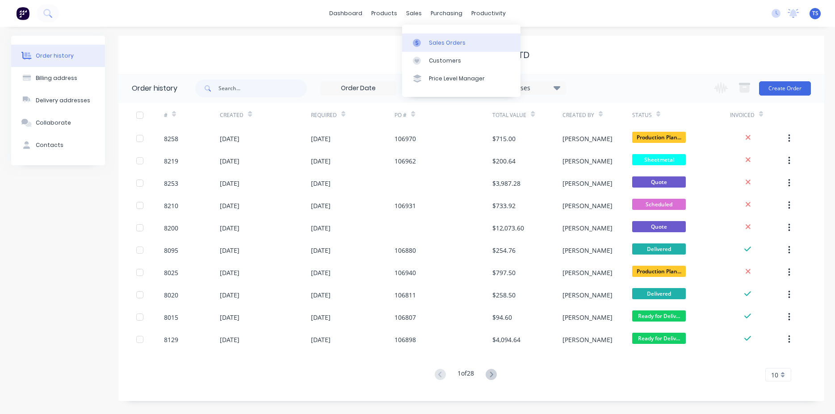
click at [443, 42] on div "Sales Orders" at bounding box center [447, 43] width 37 height 8
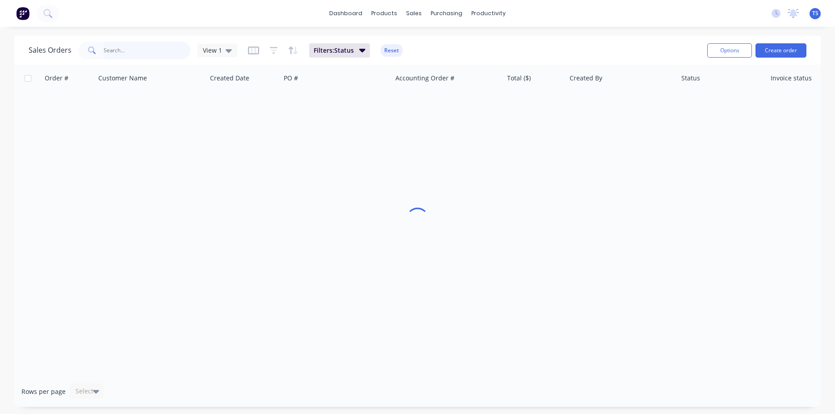
click at [147, 55] on input "text" at bounding box center [147, 51] width 87 height 18
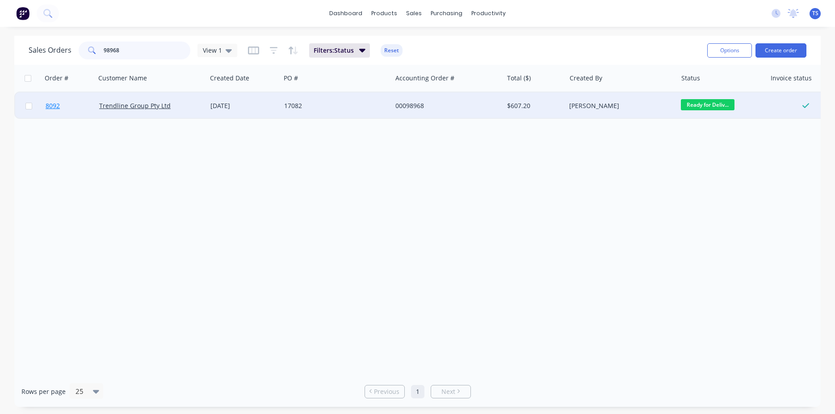
type input "98968"
click at [64, 115] on link "8092" at bounding box center [73, 105] width 54 height 27
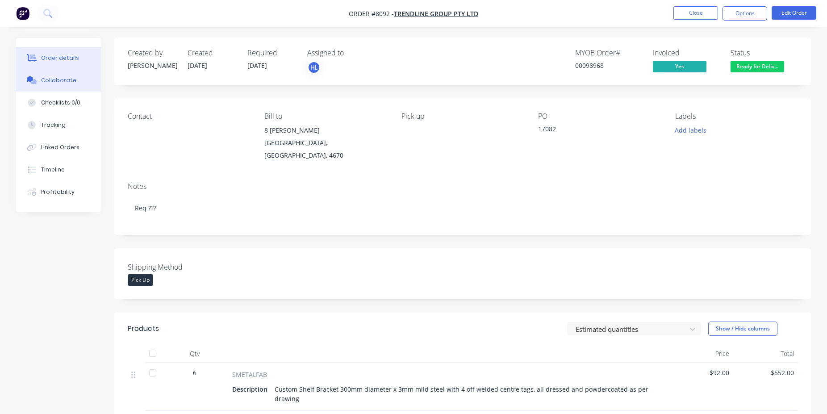
click at [54, 87] on button "Collaborate" at bounding box center [58, 80] width 85 height 22
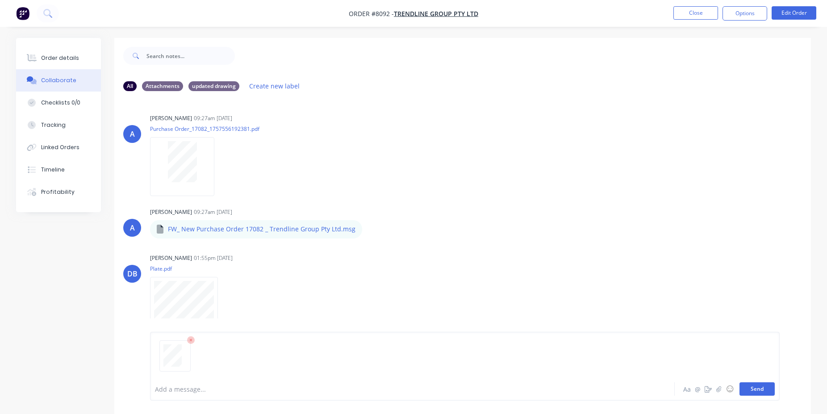
click at [755, 384] on button "Send" at bounding box center [757, 388] width 35 height 13
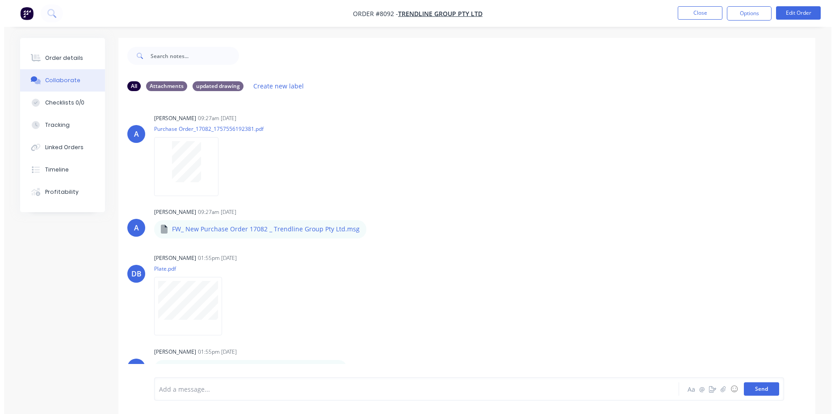
scroll to position [182, 0]
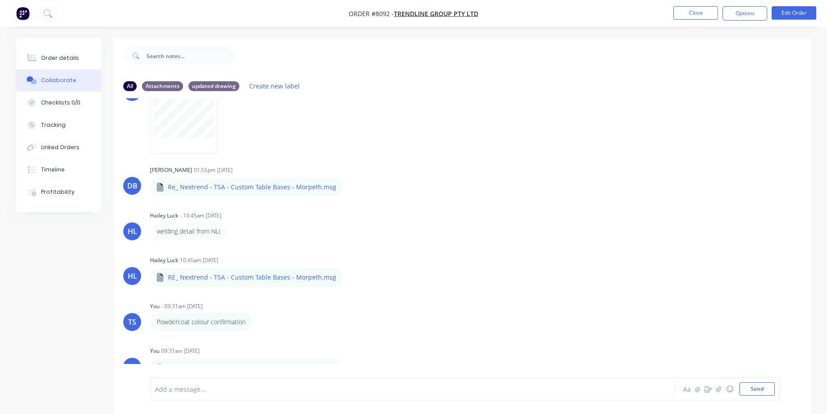
click at [687, 20] on li "Close" at bounding box center [696, 13] width 45 height 14
click at [691, 19] on button "Close" at bounding box center [696, 12] width 45 height 13
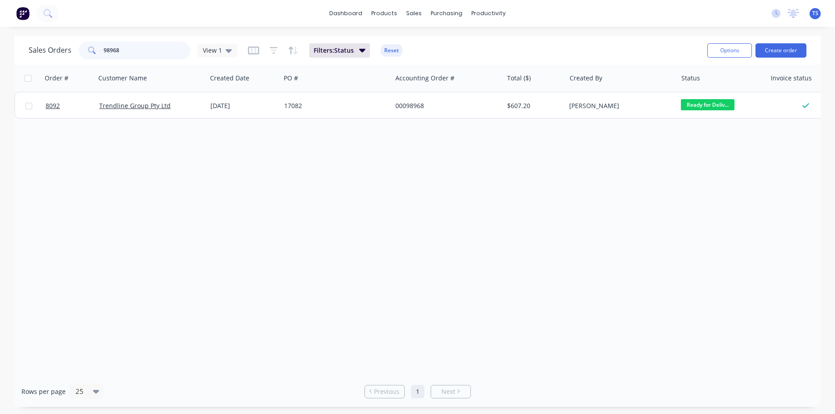
click at [152, 53] on input "98968" at bounding box center [147, 51] width 87 height 18
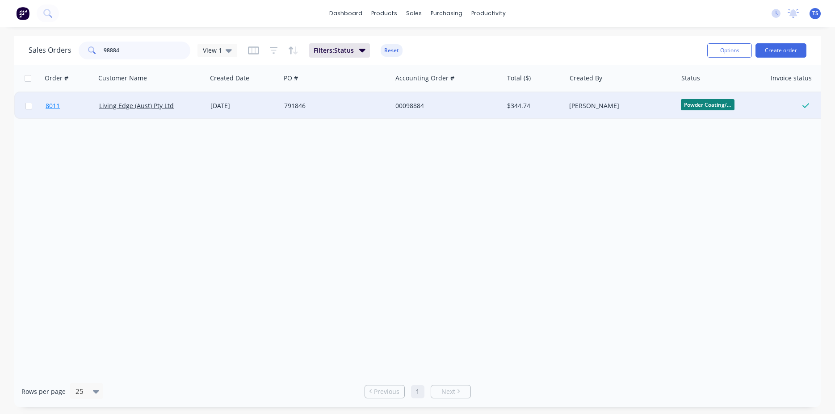
type input "98884"
click at [54, 109] on span "8011" at bounding box center [53, 105] width 14 height 9
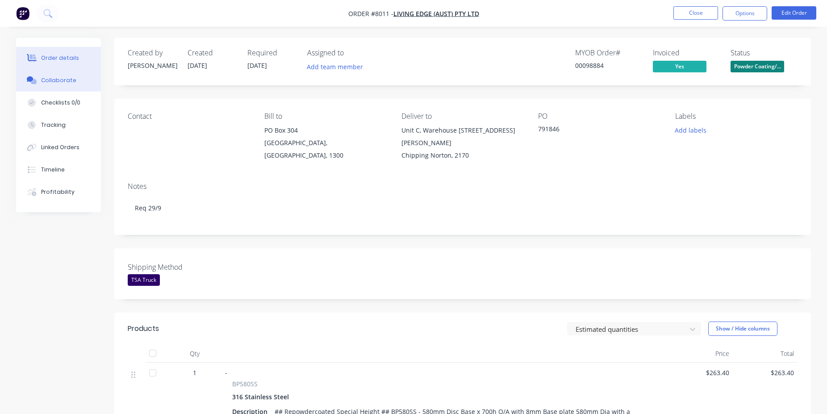
click at [67, 74] on button "Collaborate" at bounding box center [58, 80] width 85 height 22
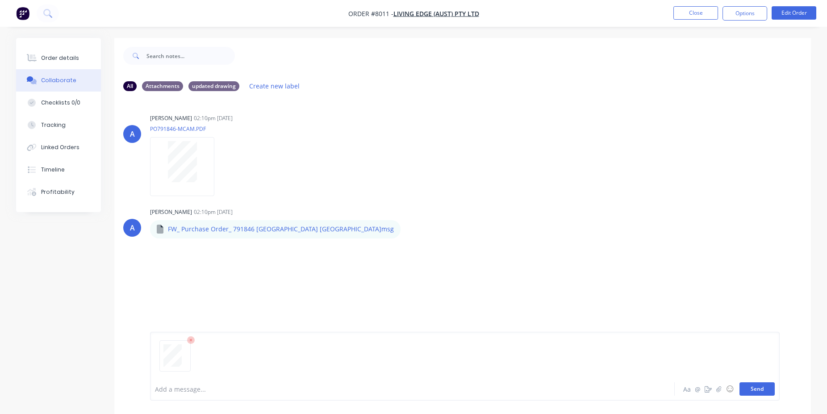
click at [754, 388] on button "Send" at bounding box center [757, 388] width 35 height 13
click at [678, 17] on button "Close" at bounding box center [696, 12] width 45 height 13
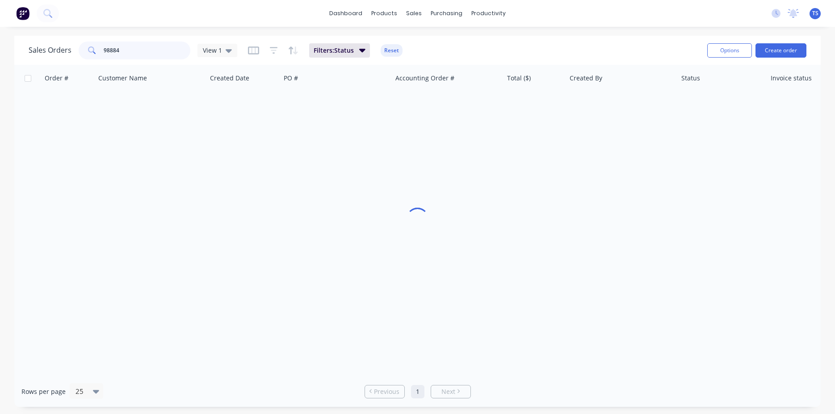
click at [138, 51] on input "98884" at bounding box center [147, 51] width 87 height 18
type input "99010"
click at [75, 105] on link "8135" at bounding box center [73, 105] width 54 height 27
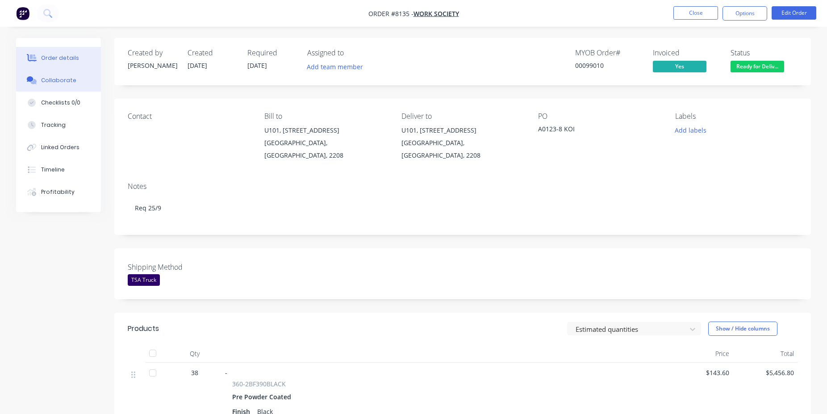
click at [46, 89] on button "Collaborate" at bounding box center [58, 80] width 85 height 22
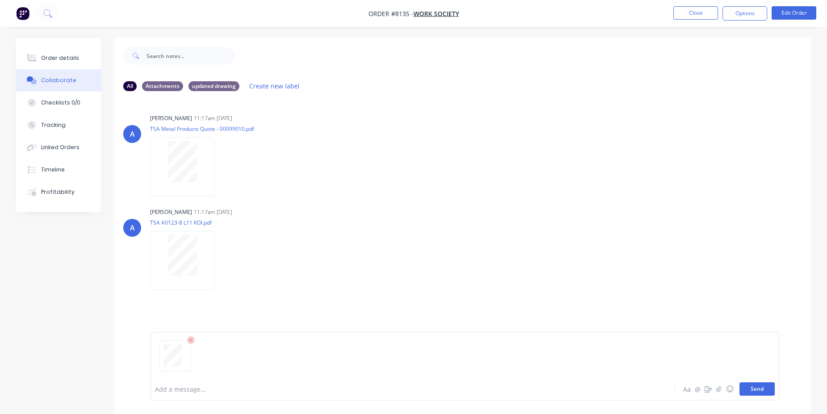
click at [753, 386] on button "Send" at bounding box center [757, 388] width 35 height 13
click at [679, 10] on button "Close" at bounding box center [696, 12] width 45 height 13
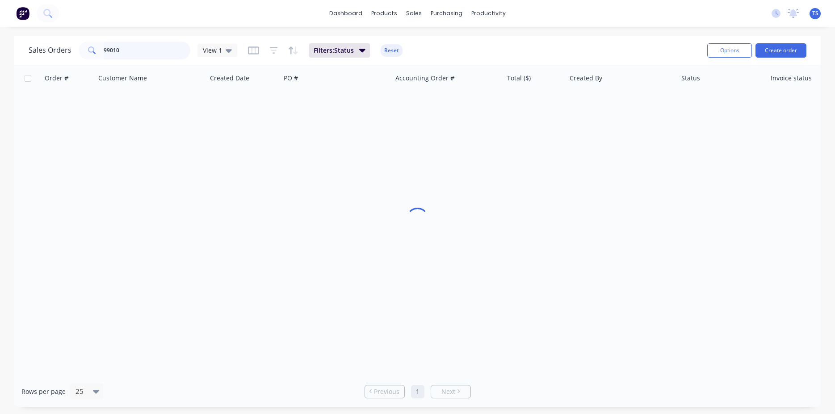
click at [163, 54] on input "99010" at bounding box center [147, 51] width 87 height 18
type input "99041"
click at [71, 111] on link "8161" at bounding box center [73, 105] width 54 height 27
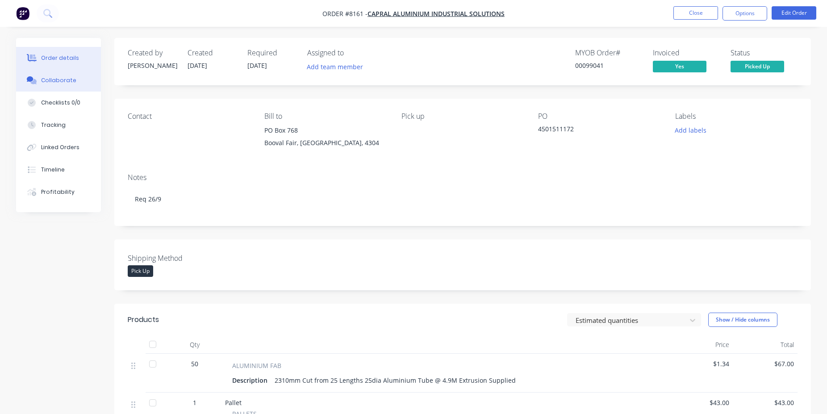
click at [84, 82] on button "Collaborate" at bounding box center [58, 80] width 85 height 22
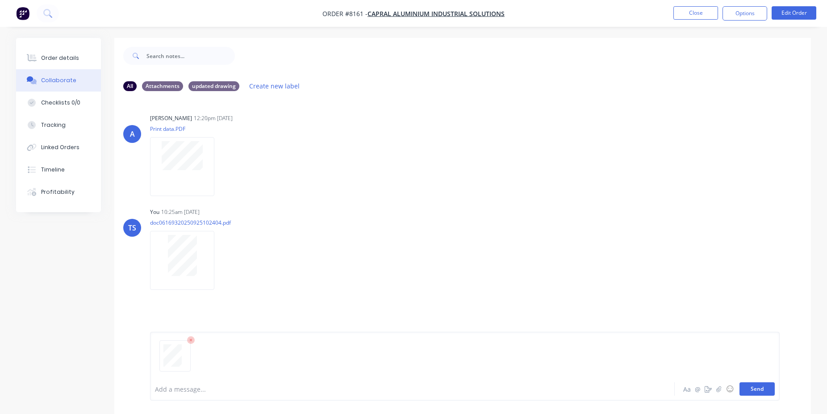
click at [760, 386] on button "Send" at bounding box center [757, 388] width 35 height 13
click at [694, 14] on button "Close" at bounding box center [696, 12] width 45 height 13
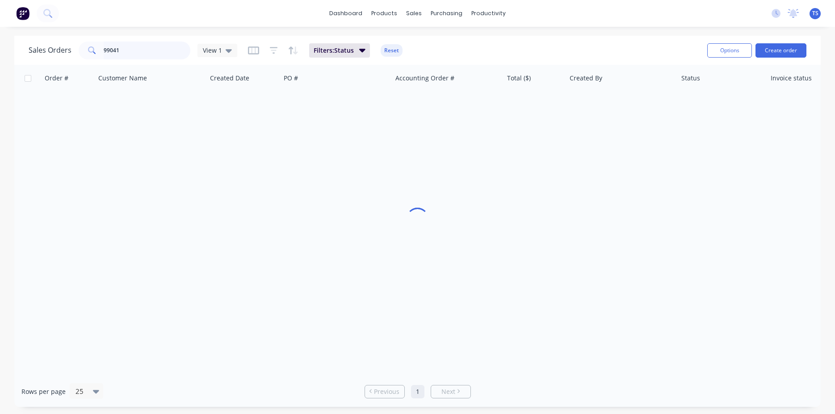
click at [130, 48] on input "99041" at bounding box center [147, 51] width 87 height 18
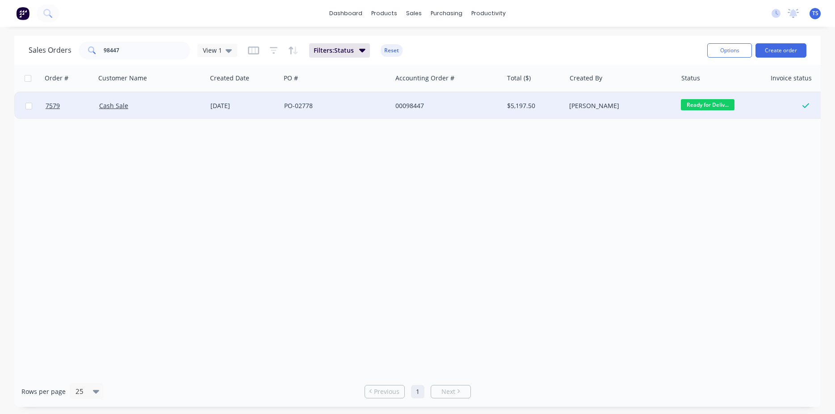
click at [694, 104] on span "Ready for Deliv..." at bounding box center [708, 104] width 54 height 11
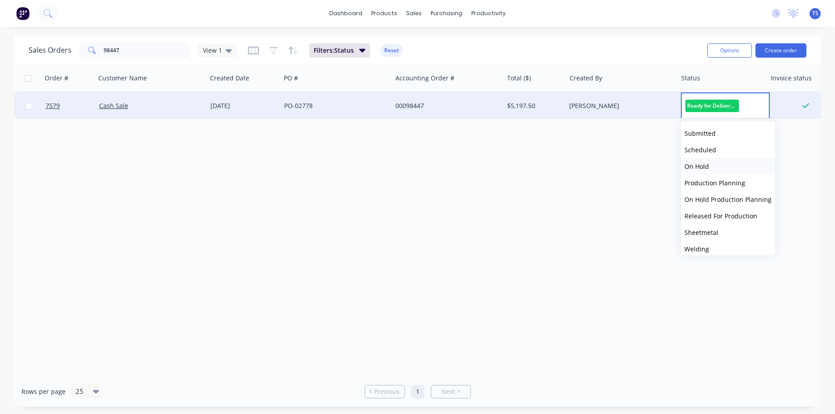
scroll to position [97, 0]
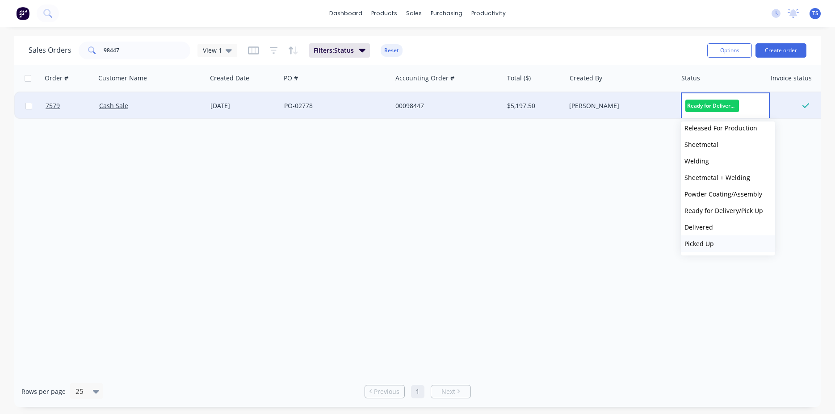
click at [736, 244] on button "Picked Up" at bounding box center [728, 243] width 94 height 17
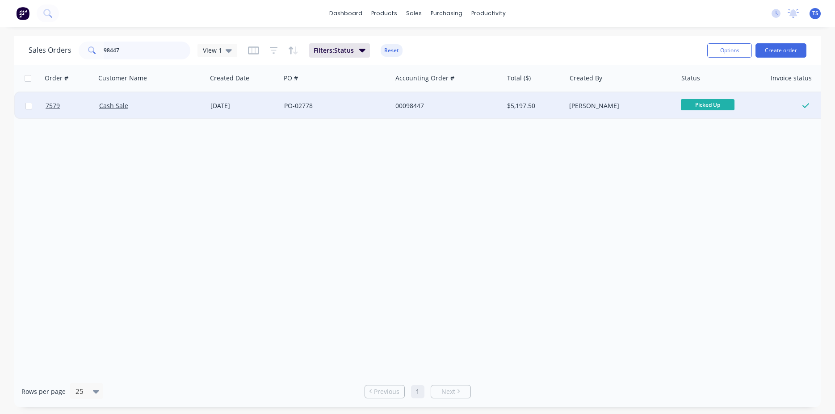
click at [155, 54] on input "98447" at bounding box center [147, 51] width 87 height 18
click at [695, 104] on span "Ready for Deliv..." at bounding box center [708, 104] width 54 height 11
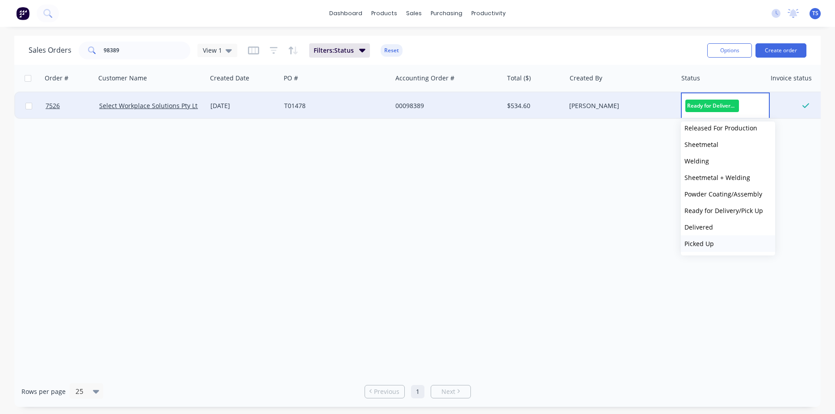
click at [724, 246] on button "Picked Up" at bounding box center [728, 243] width 94 height 17
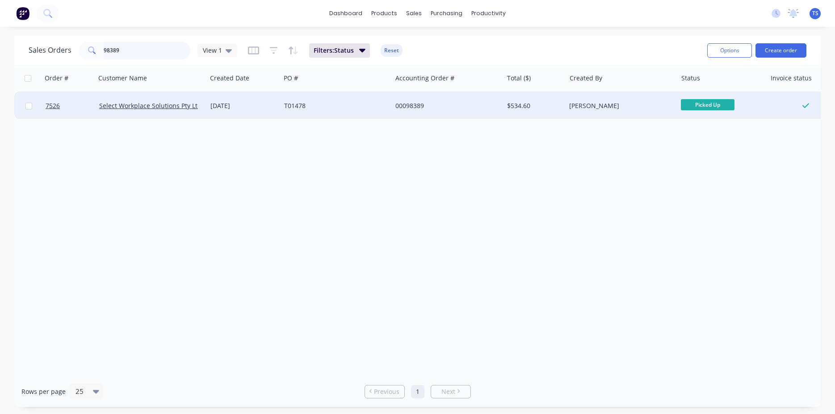
click at [143, 51] on input "98389" at bounding box center [147, 51] width 87 height 18
click at [699, 109] on span "Ready for Deliv..." at bounding box center [708, 104] width 54 height 11
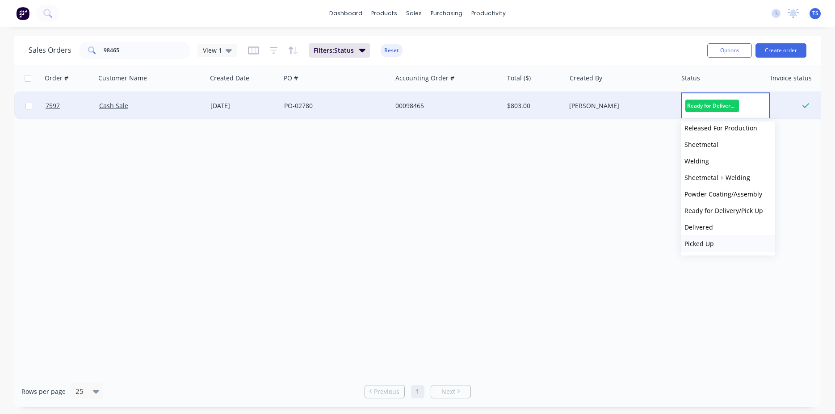
click at [722, 236] on button "Picked Up" at bounding box center [728, 243] width 94 height 17
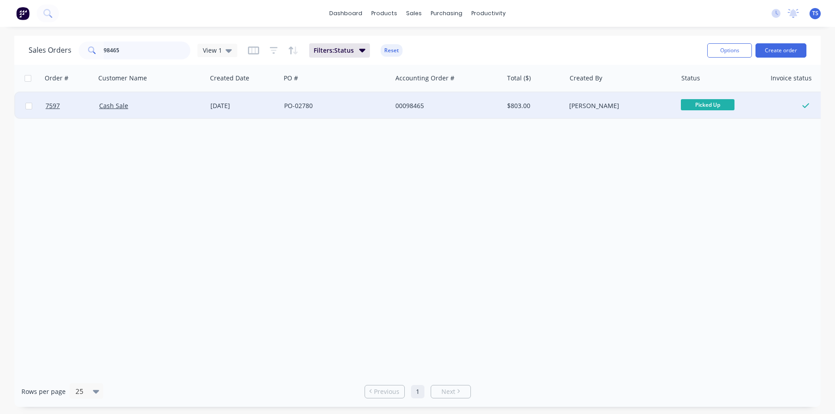
click at [138, 52] on input "98465" at bounding box center [147, 51] width 87 height 18
click at [710, 107] on span "Ready for Deliv..." at bounding box center [708, 104] width 54 height 11
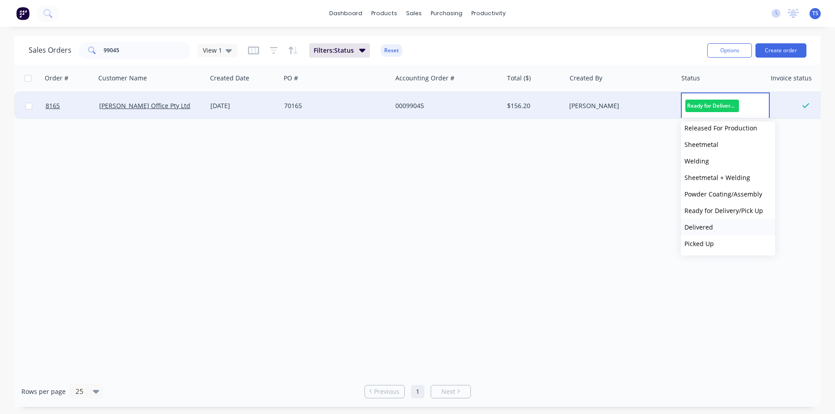
click at [726, 228] on button "Delivered" at bounding box center [728, 227] width 94 height 17
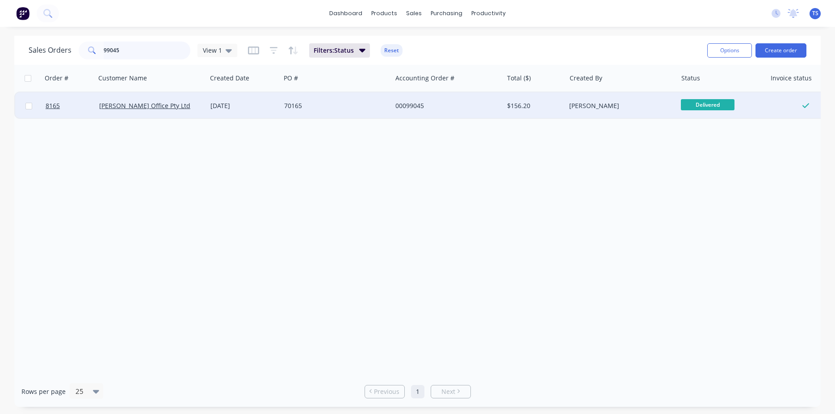
click at [123, 56] on input "99045" at bounding box center [147, 51] width 87 height 18
click at [123, 55] on input "99045" at bounding box center [147, 51] width 87 height 18
click at [706, 102] on span "Ready for Deliv..." at bounding box center [708, 104] width 54 height 11
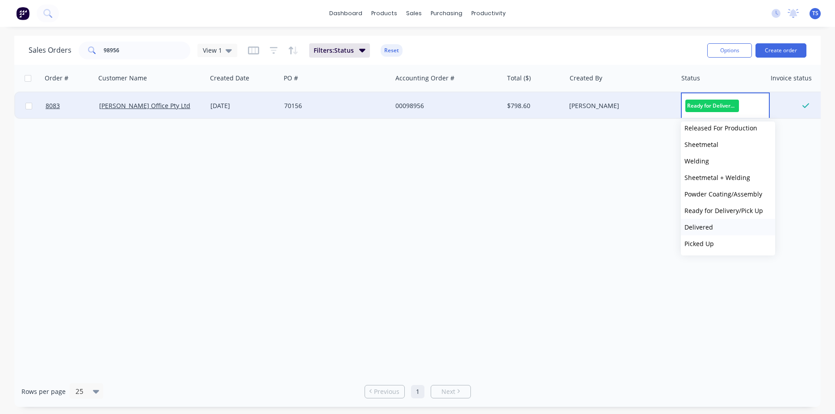
click at [718, 228] on button "Delivered" at bounding box center [728, 227] width 94 height 17
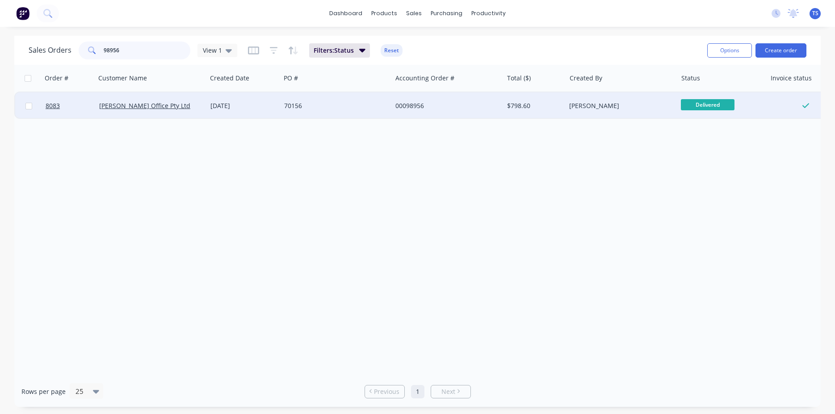
click at [124, 44] on input "98956" at bounding box center [147, 51] width 87 height 18
click at [707, 100] on span "Ready for Deliv..." at bounding box center [708, 104] width 54 height 11
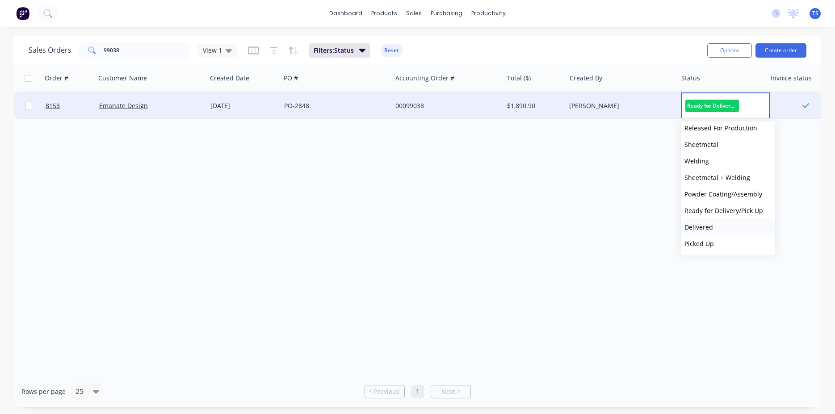
drag, startPoint x: 736, startPoint y: 230, endPoint x: 608, endPoint y: 193, distance: 132.9
click at [735, 230] on button "Delivered" at bounding box center [728, 227] width 94 height 17
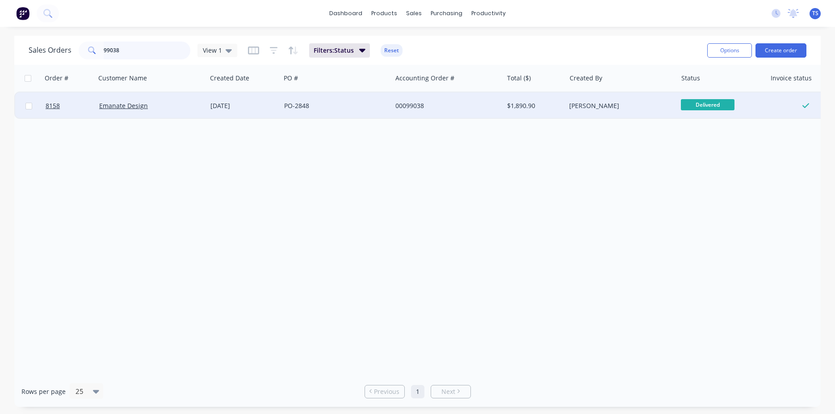
click at [122, 56] on input "99038" at bounding box center [147, 51] width 87 height 18
click at [716, 108] on span "Ready for Deliv..." at bounding box center [708, 104] width 54 height 11
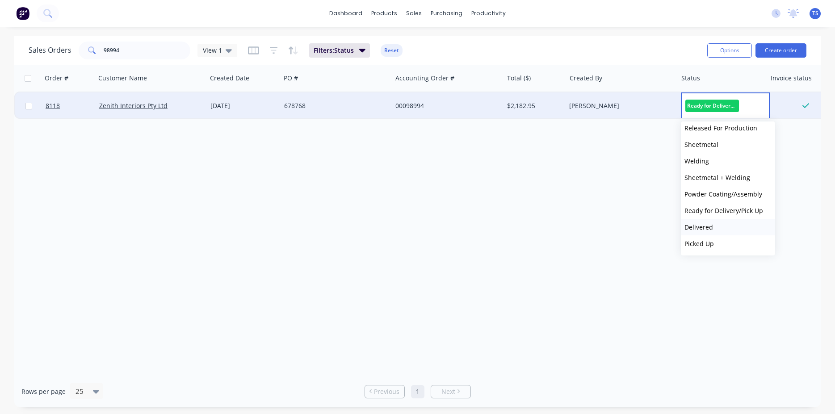
click at [739, 225] on button "Delivered" at bounding box center [728, 227] width 94 height 17
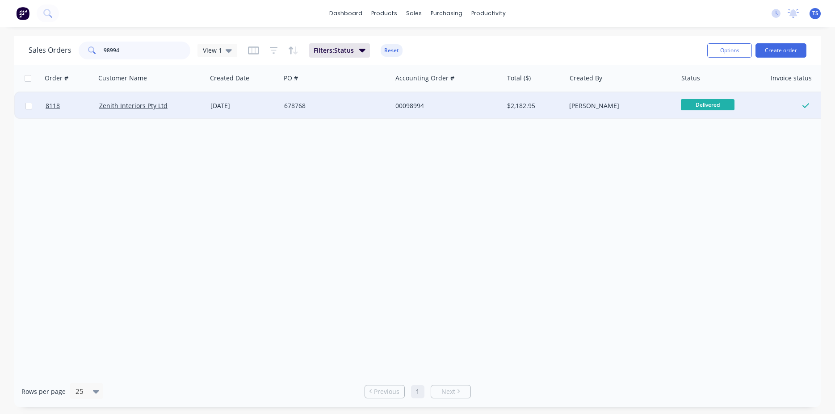
click at [142, 51] on input "98994" at bounding box center [147, 51] width 87 height 18
click at [142, 52] on input "98994" at bounding box center [147, 51] width 87 height 18
click at [718, 100] on span "Ready for Deliv..." at bounding box center [708, 104] width 54 height 11
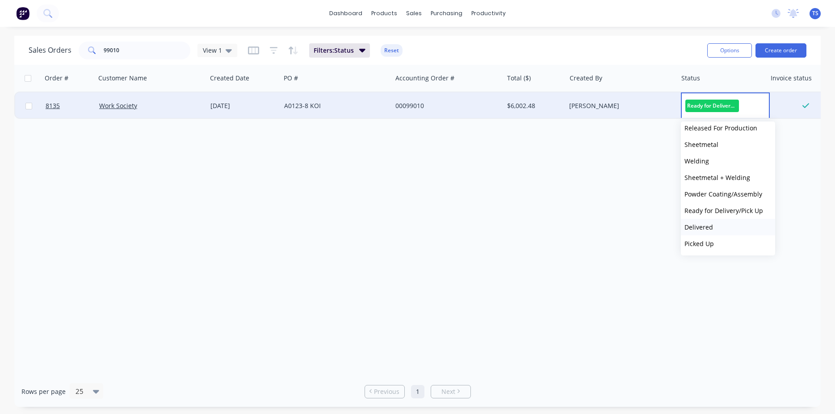
click at [726, 225] on button "Delivered" at bounding box center [728, 227] width 94 height 17
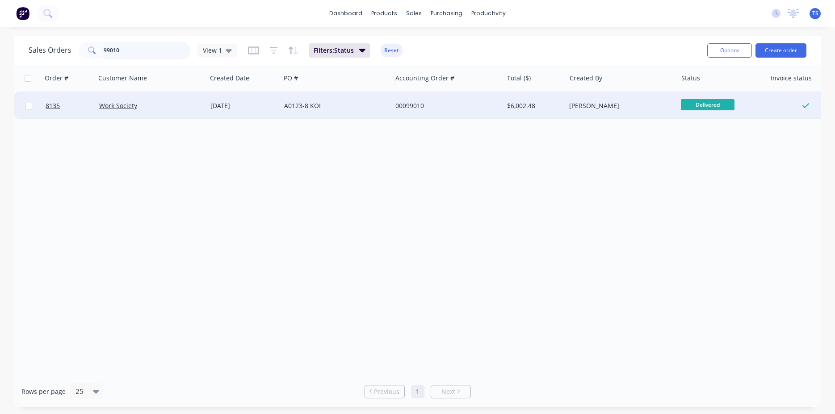
click at [128, 58] on input "99010" at bounding box center [147, 51] width 87 height 18
type input "98884"
click at [705, 104] on span "Powder Coating/..." at bounding box center [708, 104] width 54 height 11
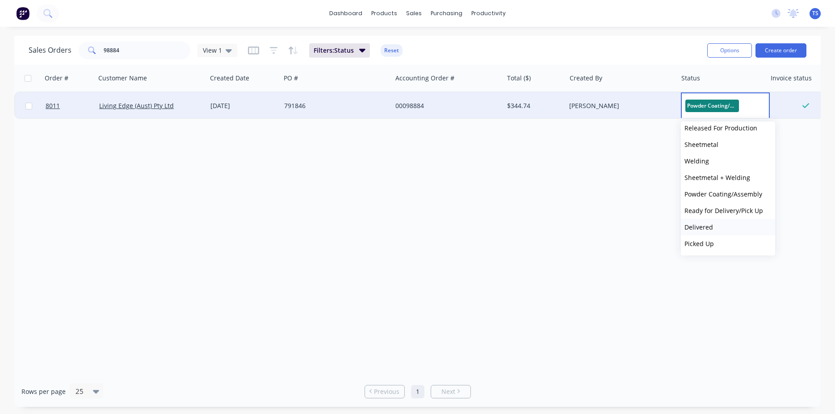
click at [721, 222] on button "Delivered" at bounding box center [728, 227] width 94 height 17
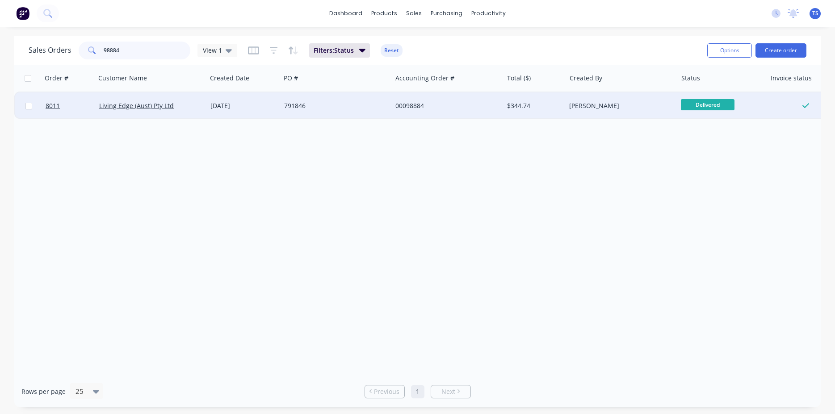
click at [146, 53] on input "98884" at bounding box center [147, 51] width 87 height 18
click at [121, 53] on input "98884" at bounding box center [147, 51] width 87 height 18
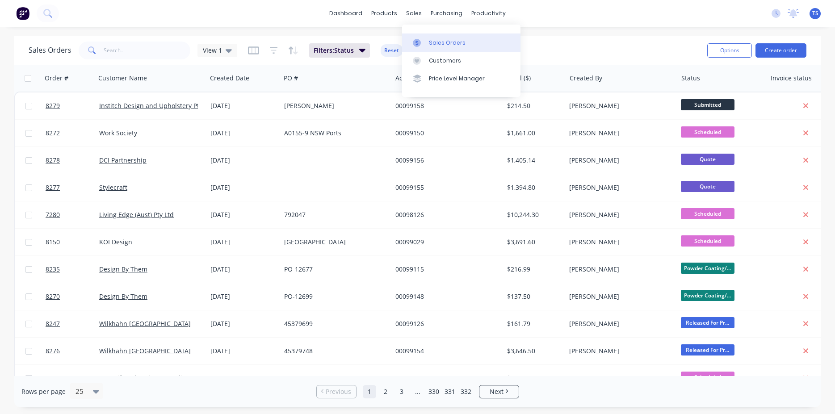
click at [461, 46] on div "Sales Orders" at bounding box center [447, 43] width 37 height 8
